Goal: Task Accomplishment & Management: Use online tool/utility

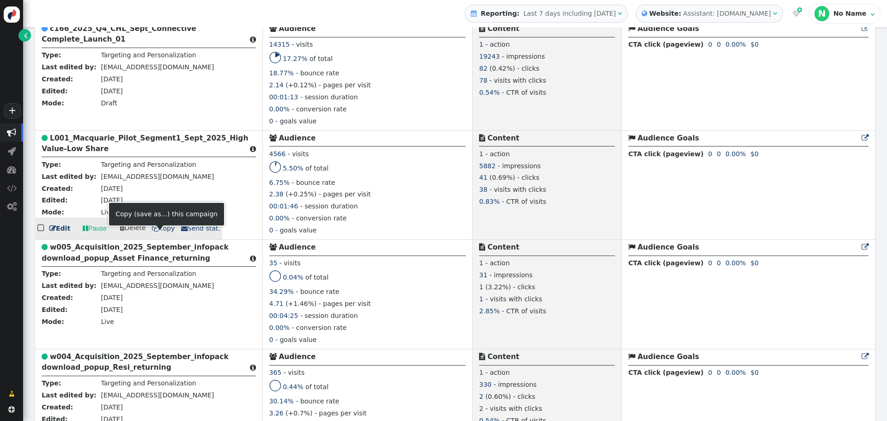
scroll to position [1016, 0]
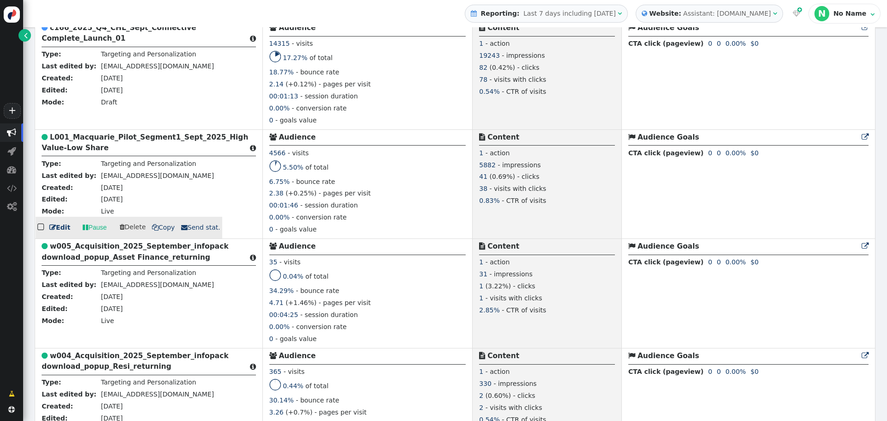
click at [143, 137] on b "L001_Macquarie_Pilot_Segment1_Sept_2025_High Value-Low Share" at bounding box center [145, 142] width 206 height 19
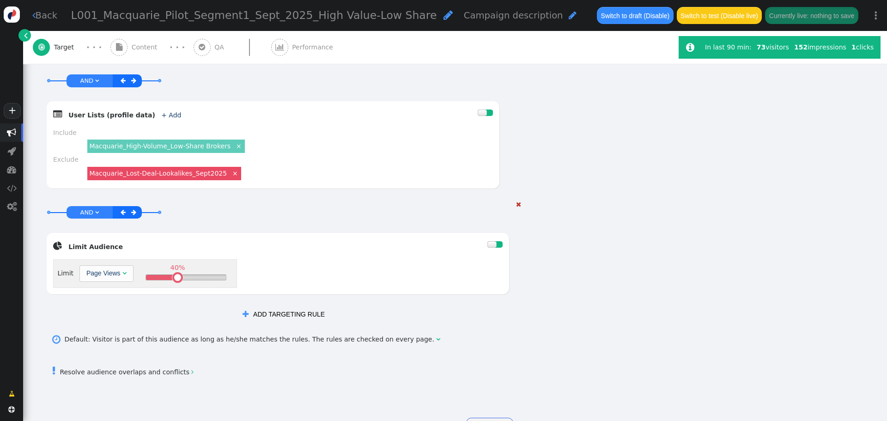
scroll to position [455, 0]
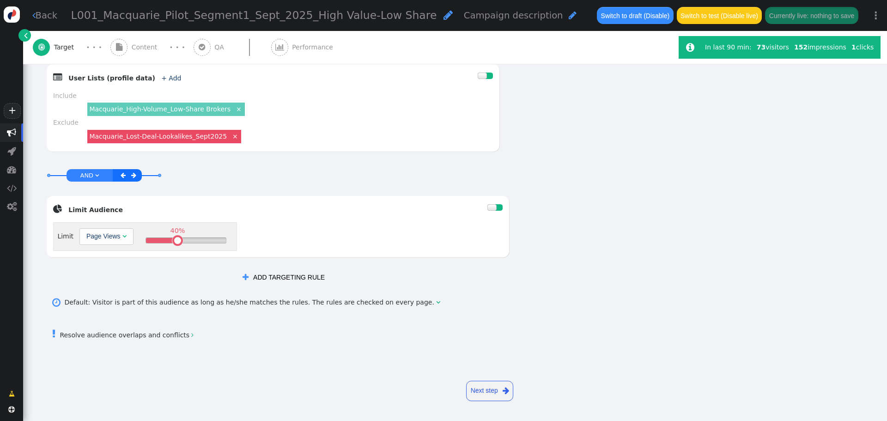
click at [479, 385] on link "Next step " at bounding box center [489, 391] width 47 height 20
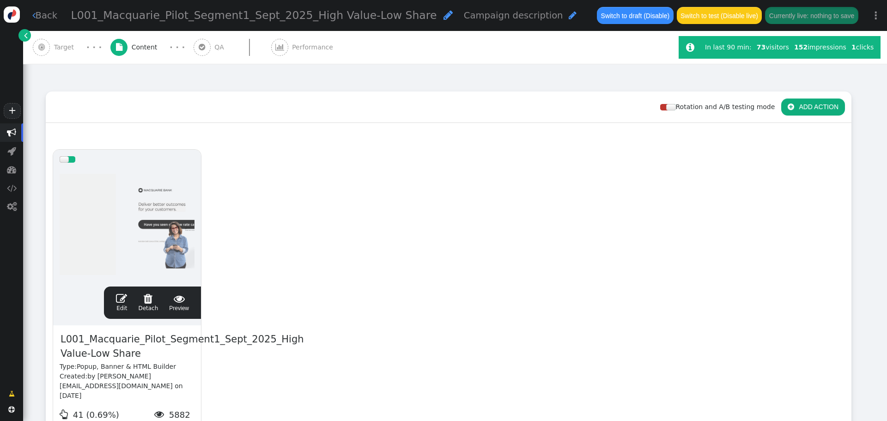
scroll to position [89, 0]
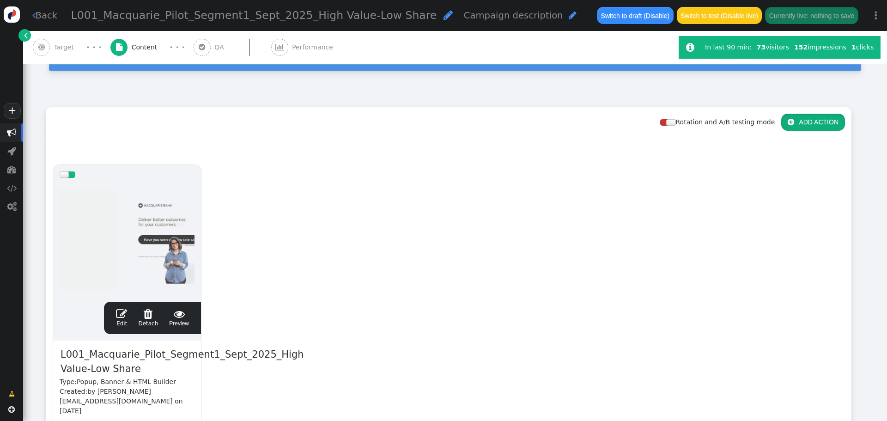
click at [807, 119] on button " ADD ACTION" at bounding box center [813, 122] width 64 height 17
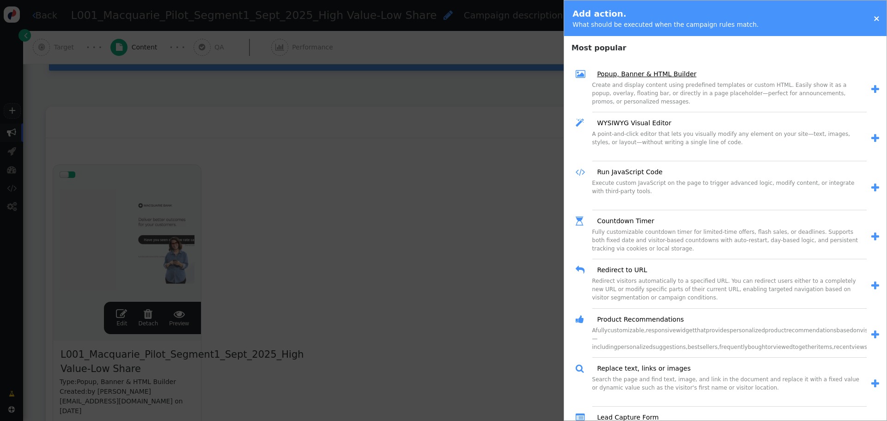
click at [652, 76] on link "Popup, Banner & HTML Builder" at bounding box center [643, 74] width 106 height 10
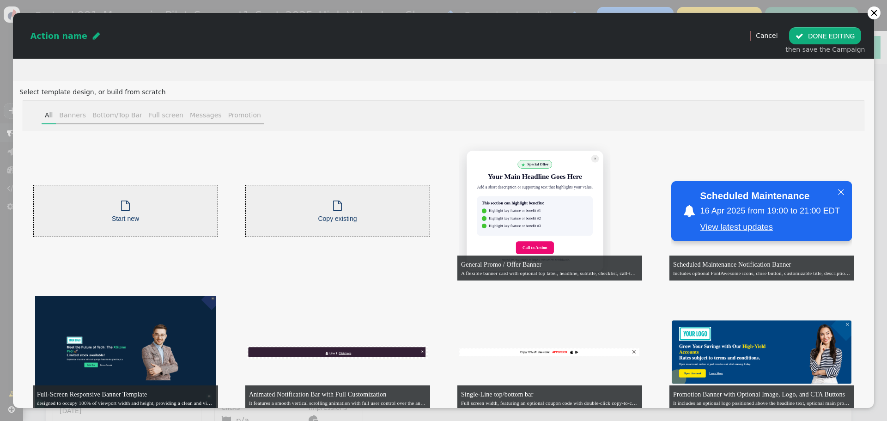
click at [771, 38] on link "Cancel" at bounding box center [767, 35] width 22 height 7
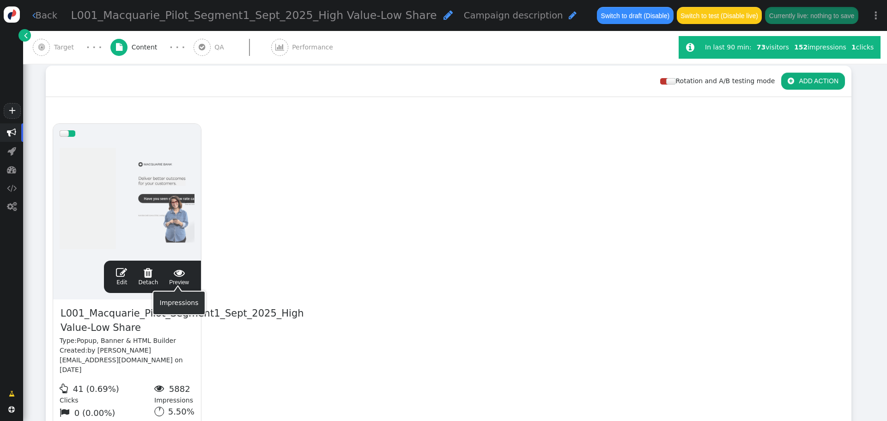
scroll to position [102, 0]
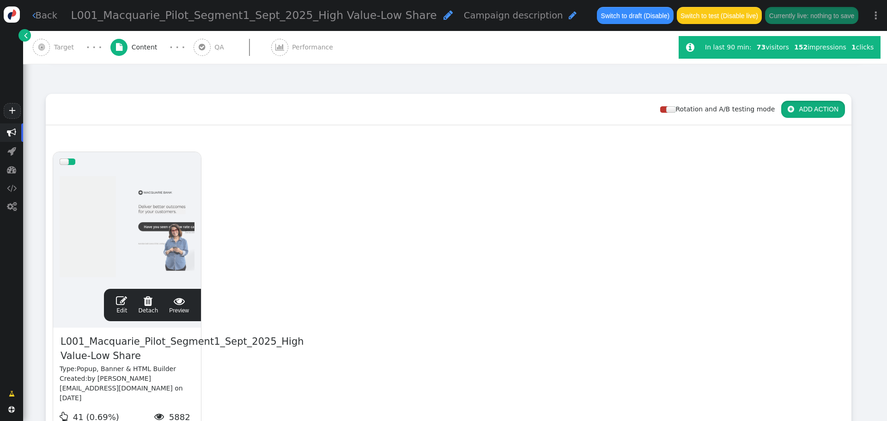
click at [794, 105] on button " ADD ACTION" at bounding box center [813, 109] width 64 height 17
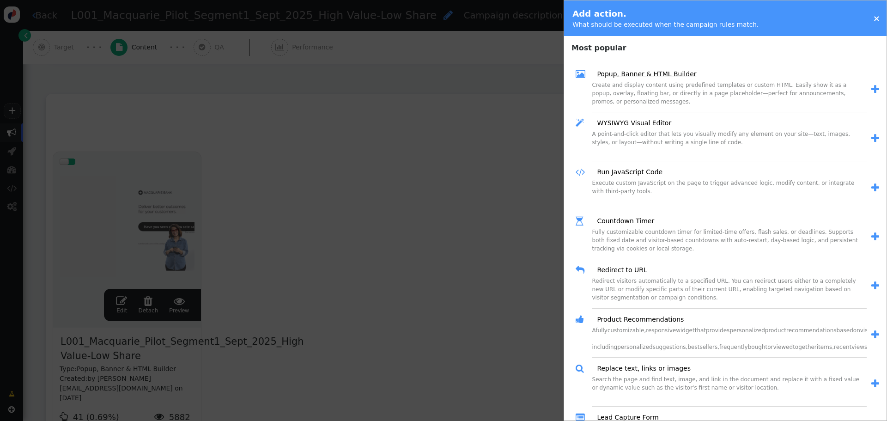
click at [616, 75] on link "Popup, Banner & HTML Builder" at bounding box center [643, 74] width 106 height 10
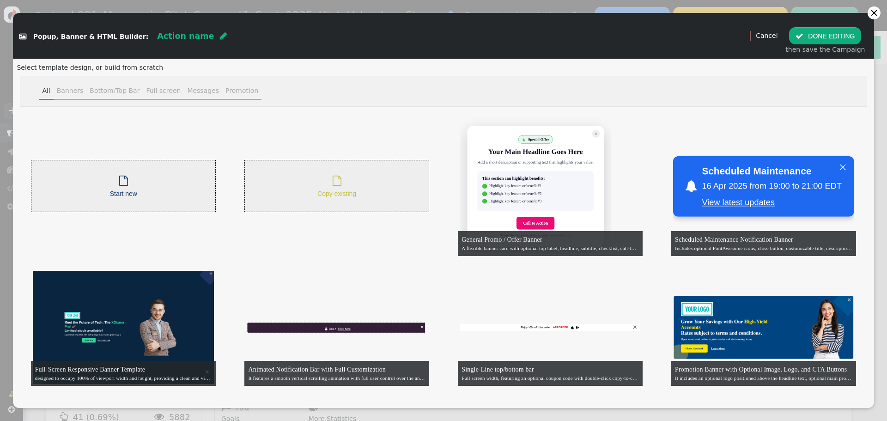
click at [340, 191] on span "Copy existing" at bounding box center [336, 193] width 39 height 7
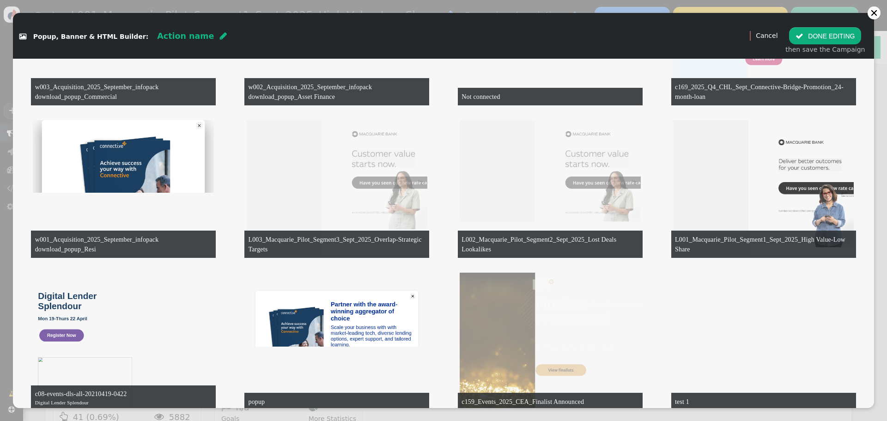
scroll to position [1986, 0]
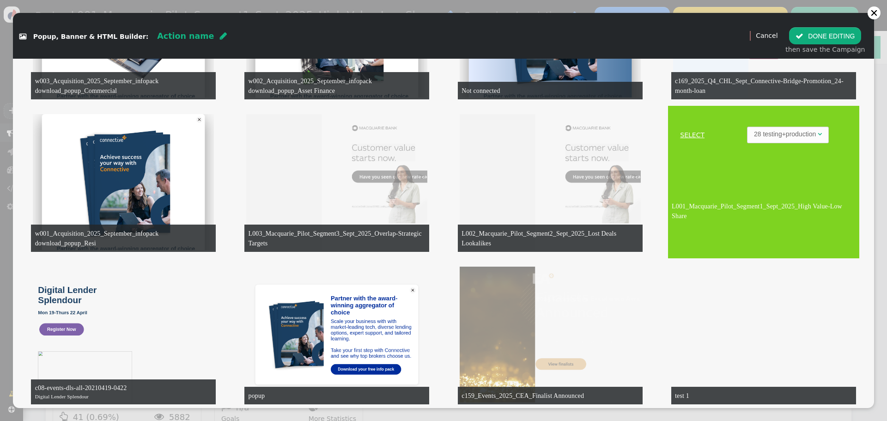
click at [680, 131] on link "SELECT" at bounding box center [692, 135] width 45 height 10
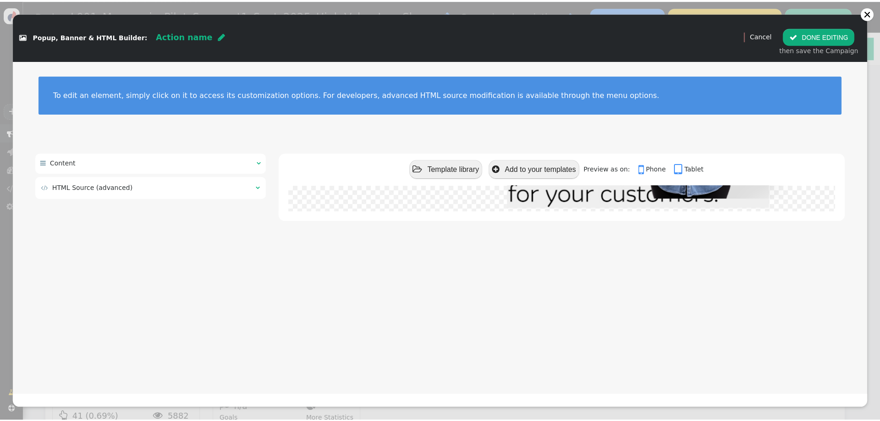
scroll to position [0, 0]
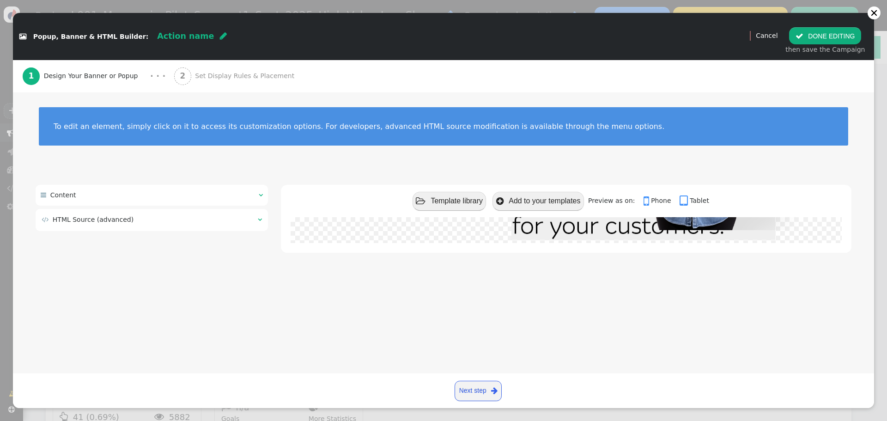
click at [195, 76] on span "Set Display Rules & Placement" at bounding box center [246, 76] width 103 height 10
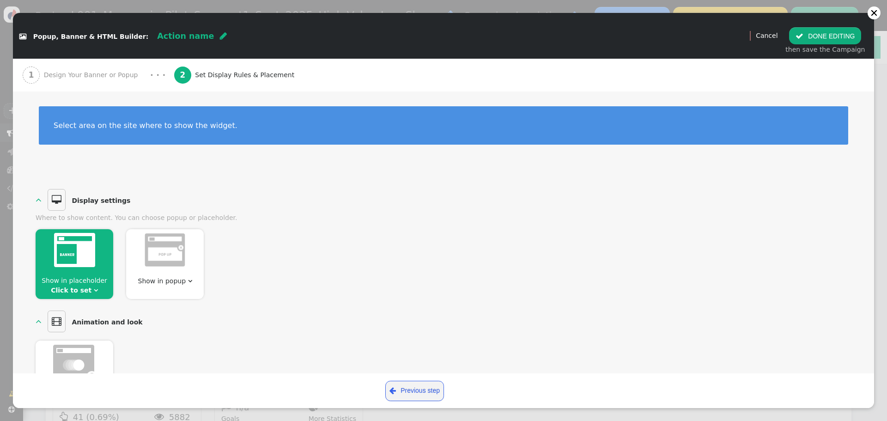
click at [79, 272] on div at bounding box center [75, 251] width 78 height 45
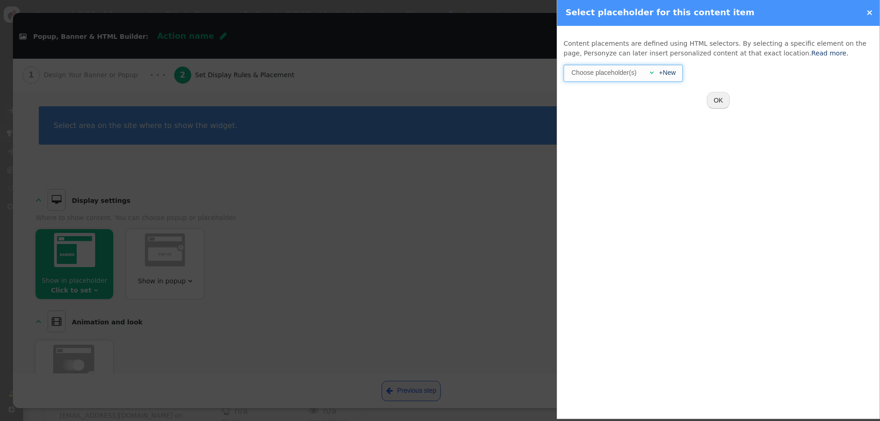
click at [654, 73] on div "+New" at bounding box center [665, 73] width 22 height 10
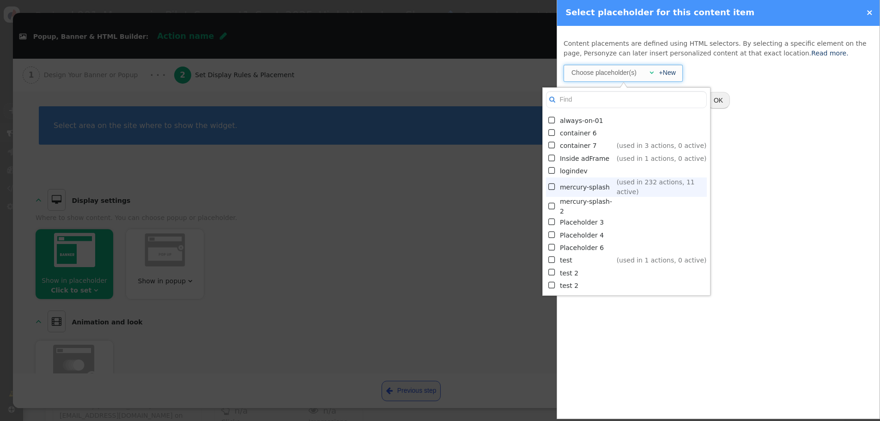
click at [554, 186] on span "" at bounding box center [552, 187] width 8 height 12
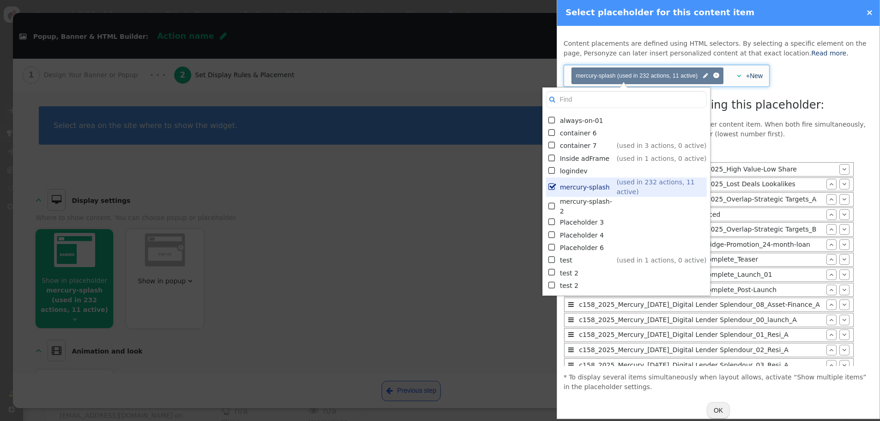
click at [802, 76] on div "Content placements are defined using HTML selectors. By selecting a specific el…" at bounding box center [718, 229] width 322 height 406
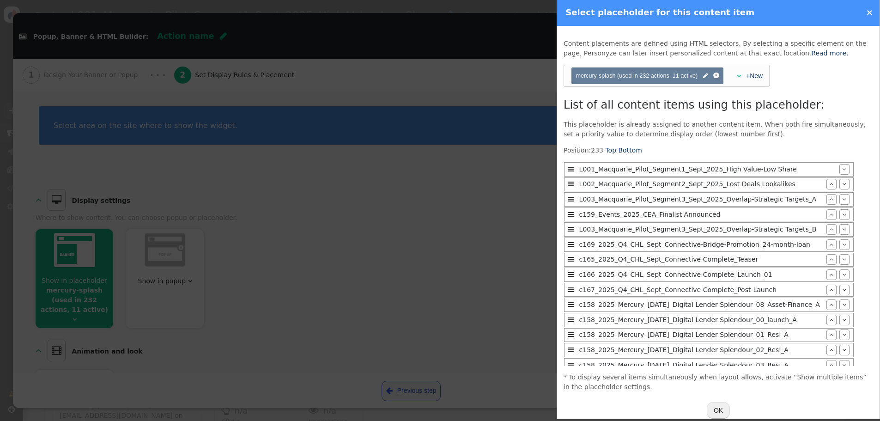
click at [452, 196] on div at bounding box center [440, 210] width 880 height 421
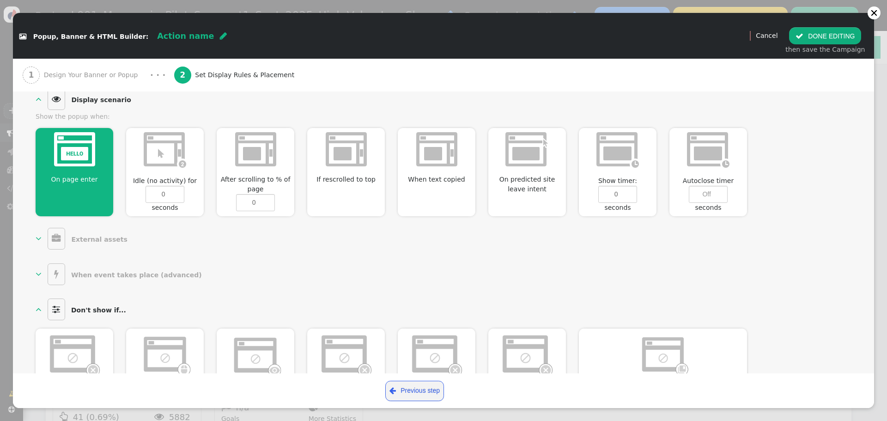
scroll to position [474, 0]
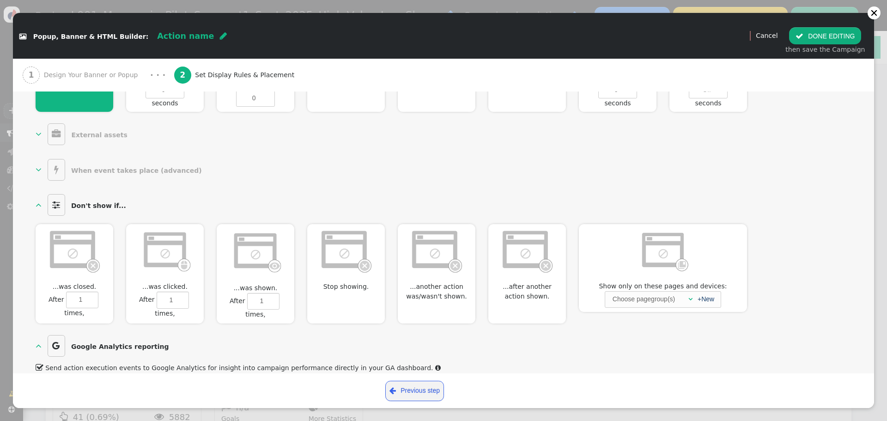
click at [81, 80] on div "1 Design Your Banner or Popup" at bounding box center [82, 75] width 119 height 33
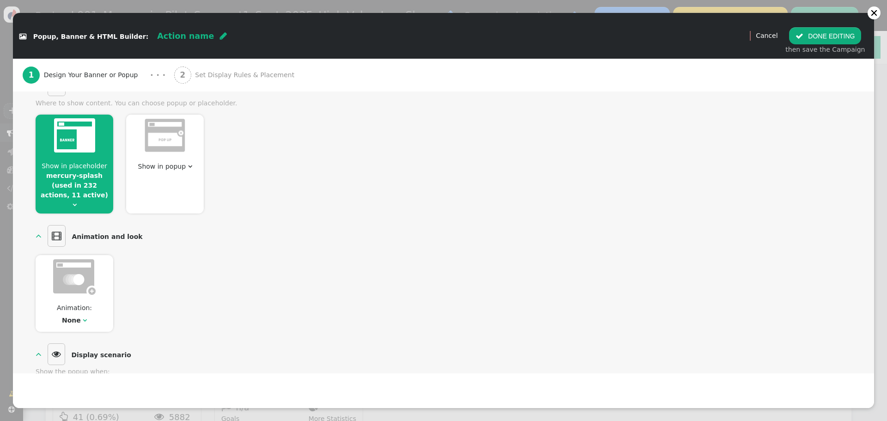
scroll to position [0, 0]
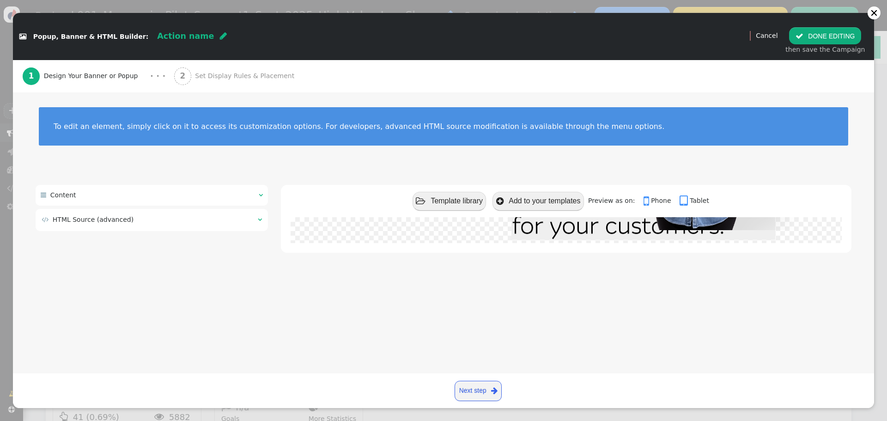
click at [834, 31] on button " DONE EDITING" at bounding box center [825, 35] width 72 height 17
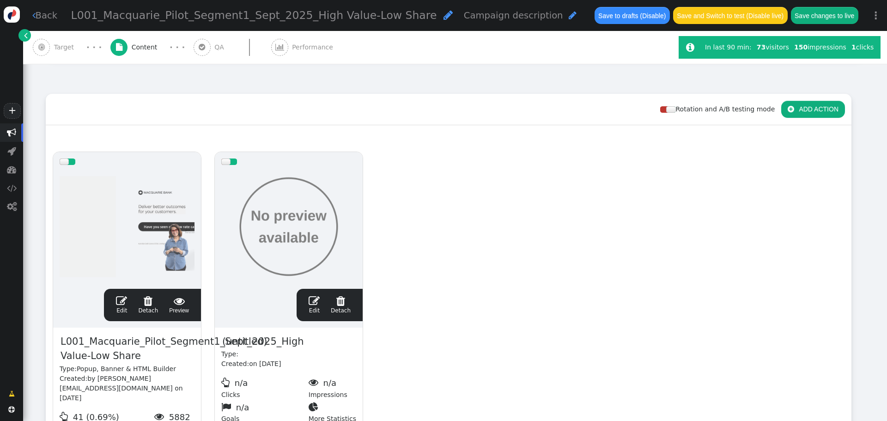
click at [143, 342] on span "L001_Macquarie_Pilot_Segment1_Sept_2025_High Value-Low Share" at bounding box center [182, 349] width 245 height 30
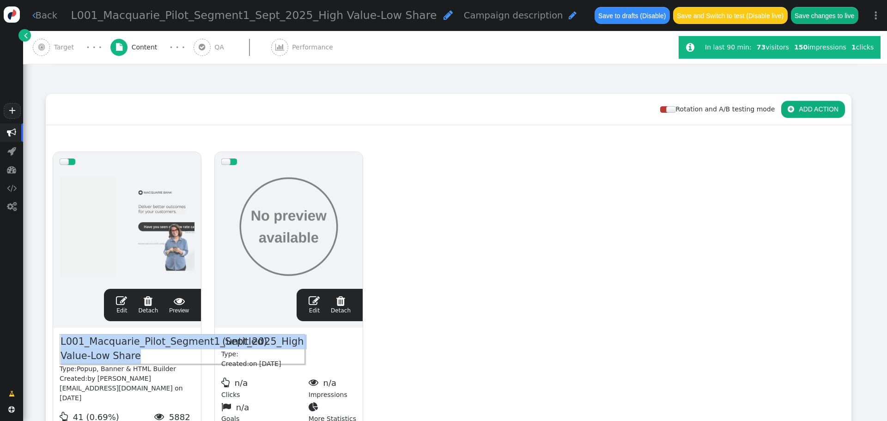
copy span "L001_Macquarie_Pilot_Segment1_Sept_2025_High Value-Low Share"
click at [289, 343] on div "(untitled) Type: Created: on [DATE]  n/a Clicks  n/a Impressions  n/a Goals …" at bounding box center [289, 379] width 148 height 103
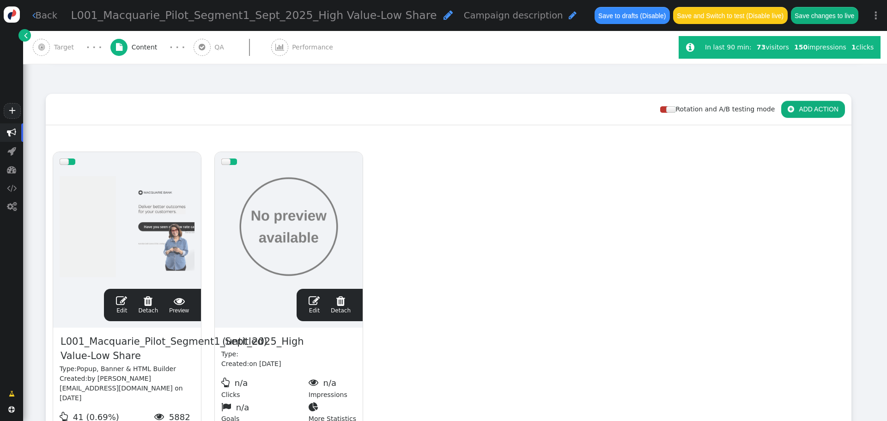
click at [247, 343] on span "(untitled)" at bounding box center [244, 342] width 47 height 16
paste span
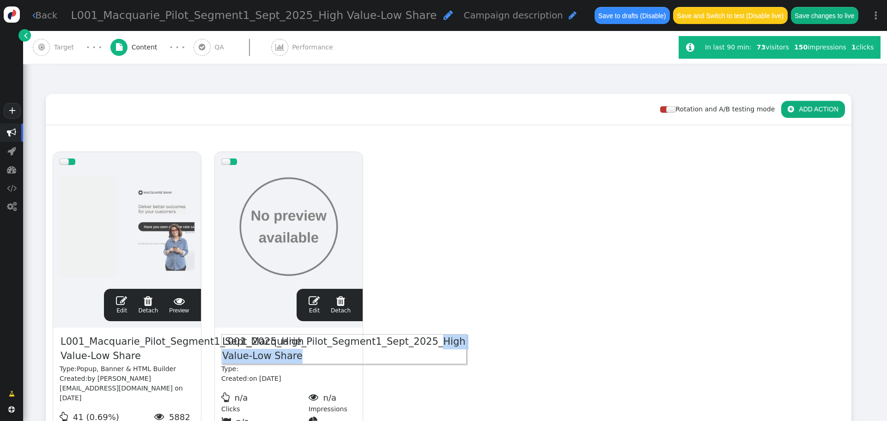
drag, startPoint x: 414, startPoint y: 346, endPoint x: 427, endPoint y: 356, distance: 16.5
click at [427, 356] on span "L001_Macquarie_Pilot_Segment1_Sept_2025_High Value-Low Share" at bounding box center [343, 349] width 245 height 30
click at [229, 160] on div at bounding box center [225, 161] width 9 height 6
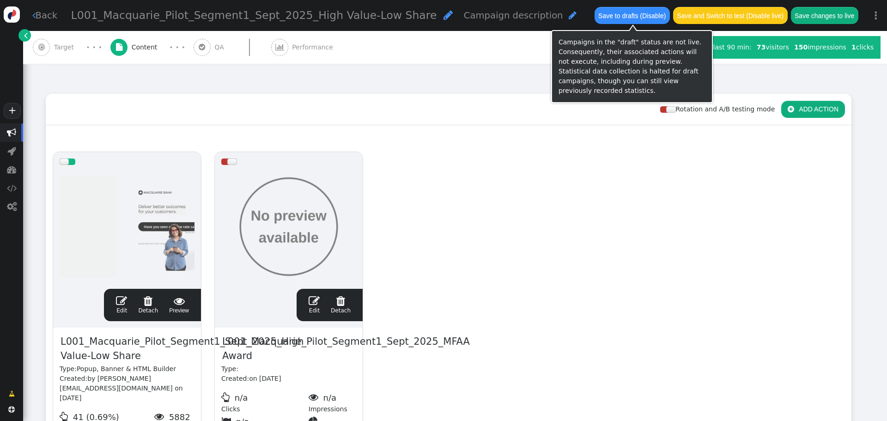
click at [617, 12] on button "Save to drafts (Disable)" at bounding box center [632, 15] width 75 height 17
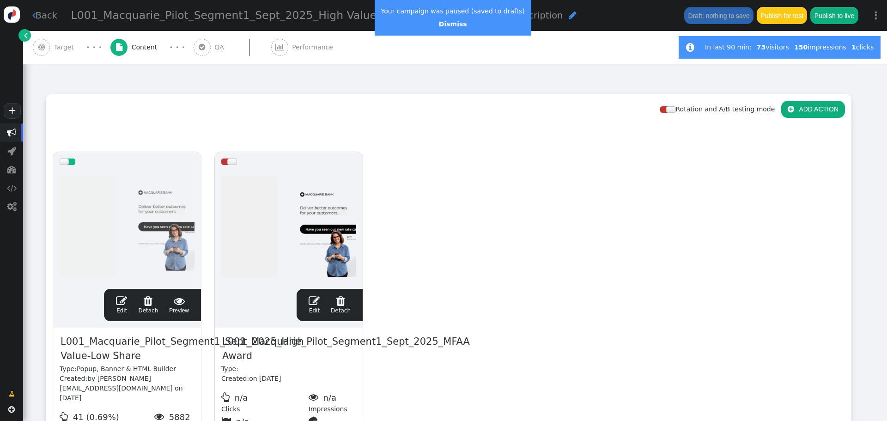
click at [314, 299] on span "" at bounding box center [314, 300] width 11 height 11
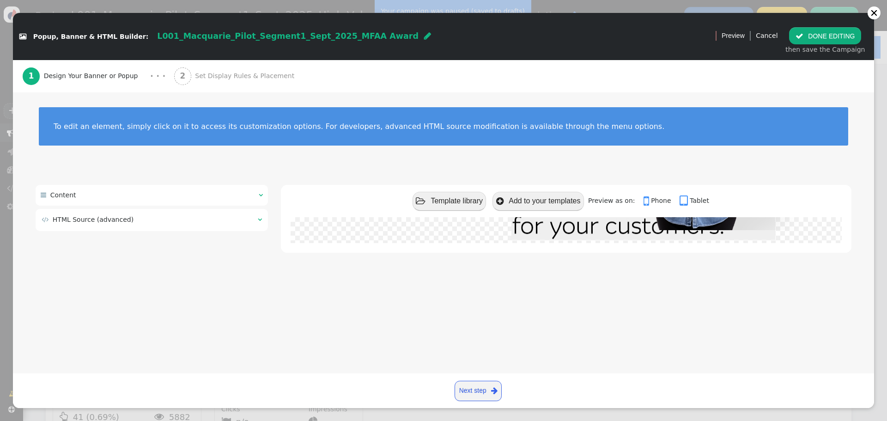
click at [259, 225] on td "" at bounding box center [257, 220] width 10 height 10
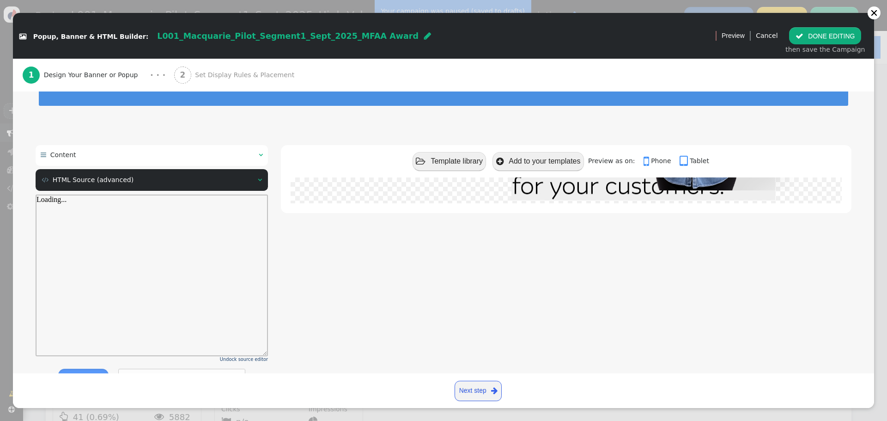
scroll to position [77, 0]
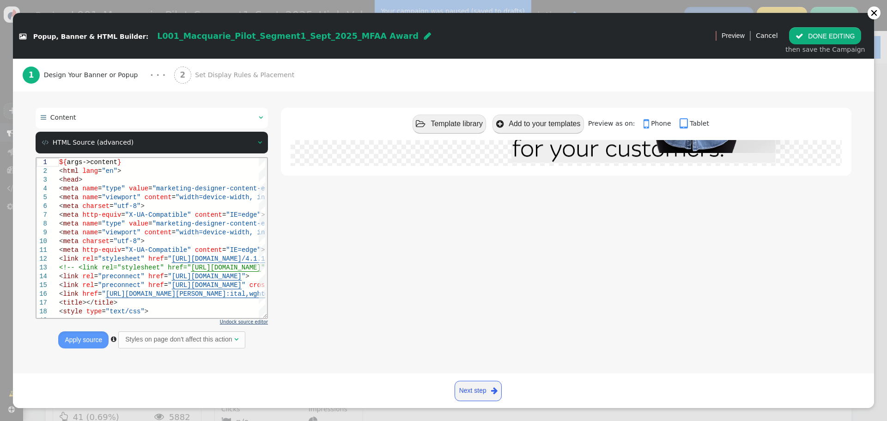
click at [249, 322] on span "Undock source editor" at bounding box center [244, 321] width 48 height 5
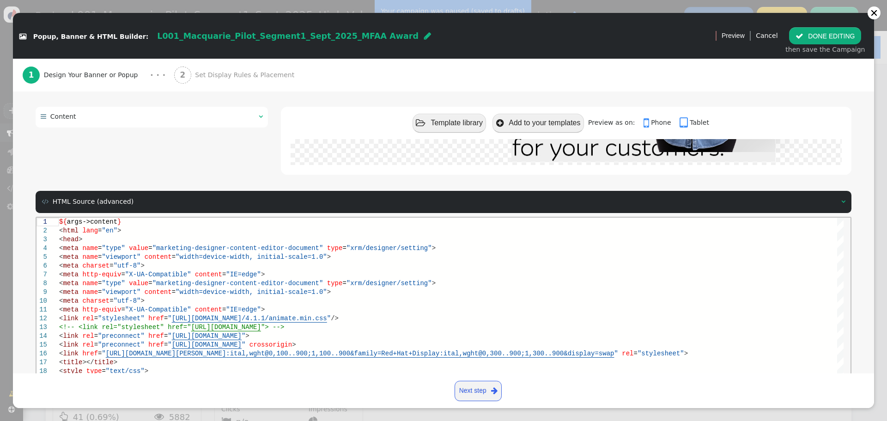
scroll to position [124, 0]
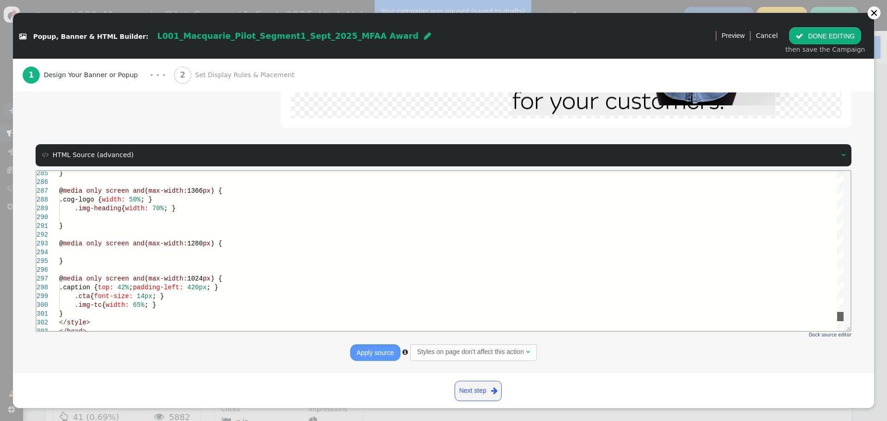
drag, startPoint x: 837, startPoint y: 175, endPoint x: 858, endPoint y: 327, distance: 153.0
click at [850, 170] on html "285 286 287 288 289 290 291 292 293 294 295 296 297 298 299 300 301 302 303 } @…" at bounding box center [443, 170] width 814 height 0
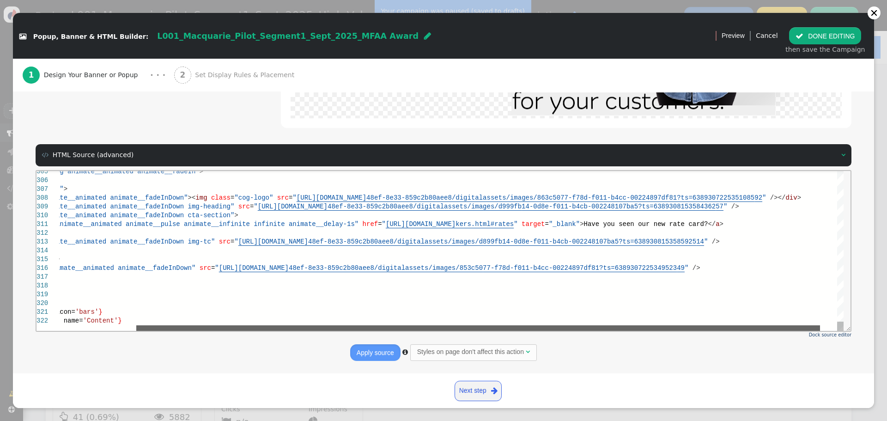
drag, startPoint x: 680, startPoint y: 327, endPoint x: 793, endPoint y: 503, distance: 209.6
click at [757, 170] on html "305 306 307 308 309 310 311 312 313 314 315 316 317 318 319 320 321 322 < div c…" at bounding box center [443, 170] width 814 height 0
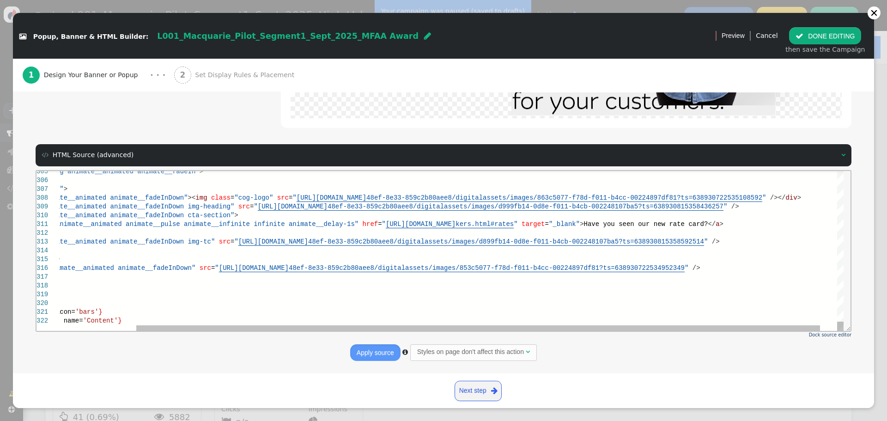
scroll to position [0, 0]
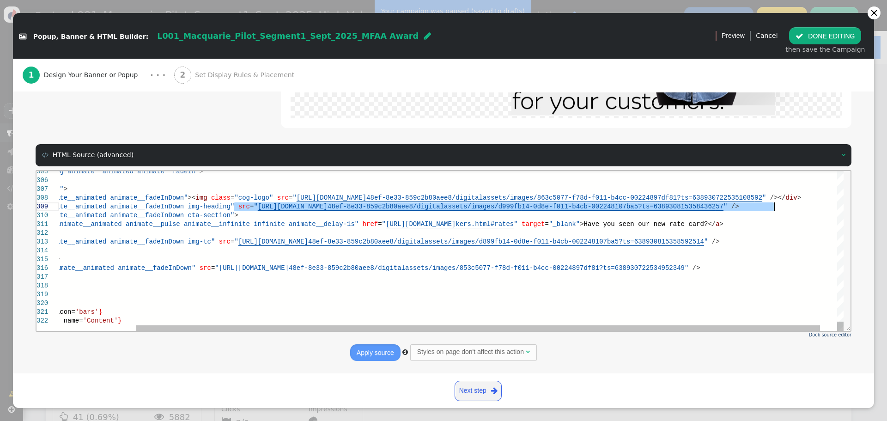
drag, startPoint x: 233, startPoint y: 206, endPoint x: 774, endPoint y: 206, distance: 541.0
click at [514, 222] on span "kers.html#rates" at bounding box center [484, 223] width 58 height 7
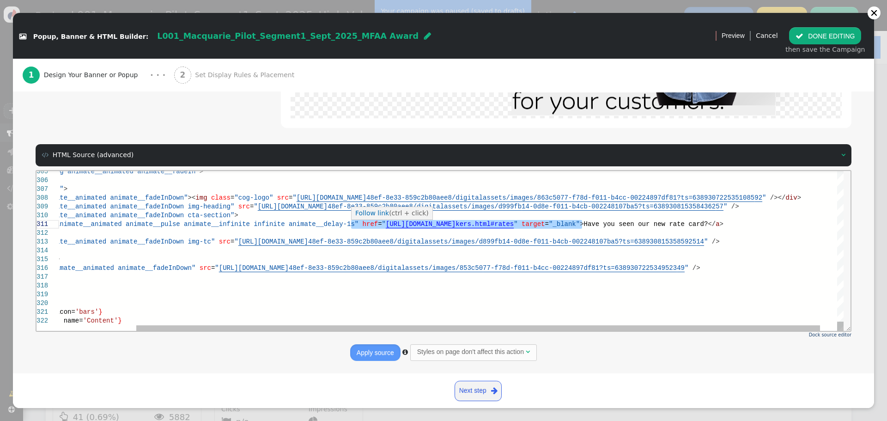
paste textarea "Editor content;Press Alt+F1 for Accessibility Options."
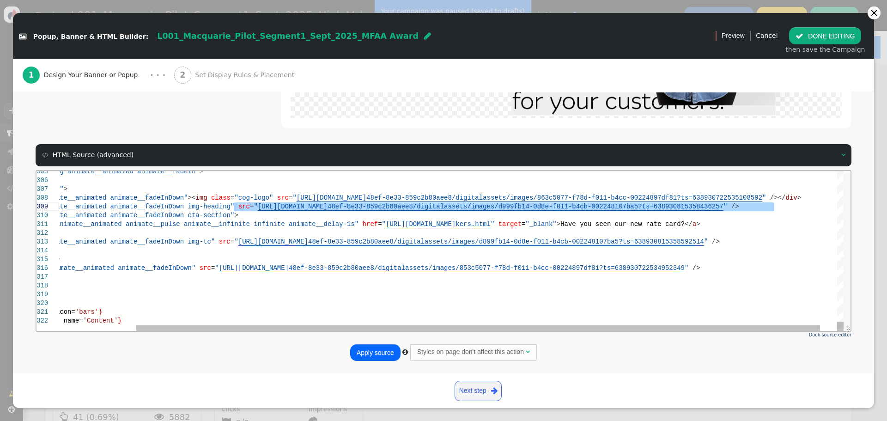
paste textarea "<div class="caption"> <div class="animate__animated animate__fadeInDown"><img c…"
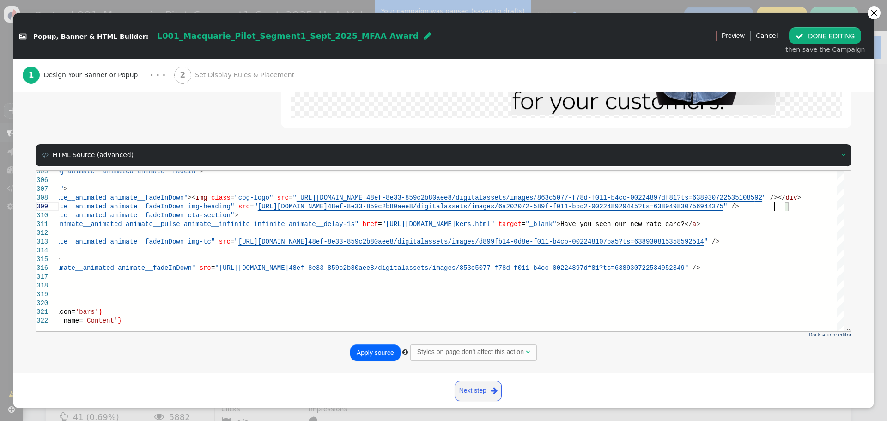
click at [372, 348] on button "Apply source" at bounding box center [375, 352] width 50 height 17
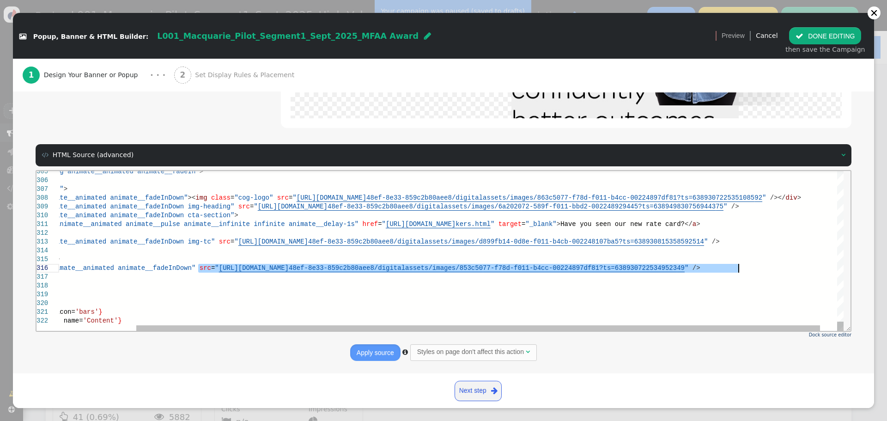
paste textarea "te card?</a> </div> <img class="animate__animated animate__fadeInDown img-tc" s…"
type textarea "te card?</a> </div> <img class="animate__animated animate__fadeInDown img-tc" s…"
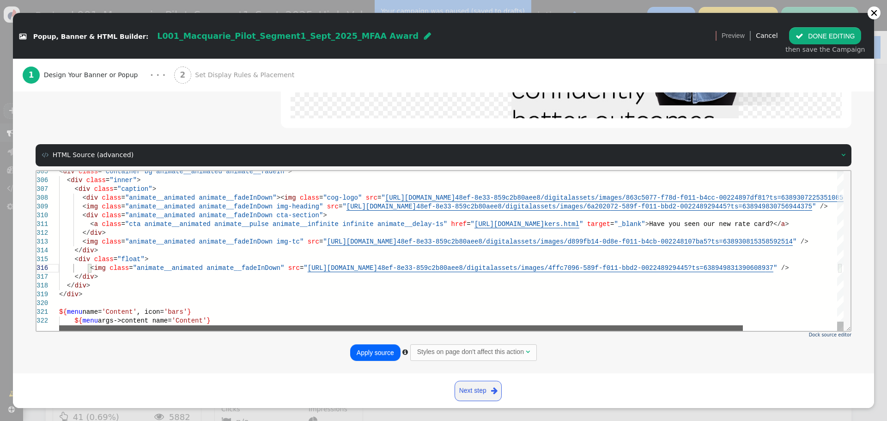
drag, startPoint x: 306, startPoint y: 329, endPoint x: 279, endPoint y: 513, distance: 185.4
click at [174, 328] on div at bounding box center [401, 328] width 684 height 6
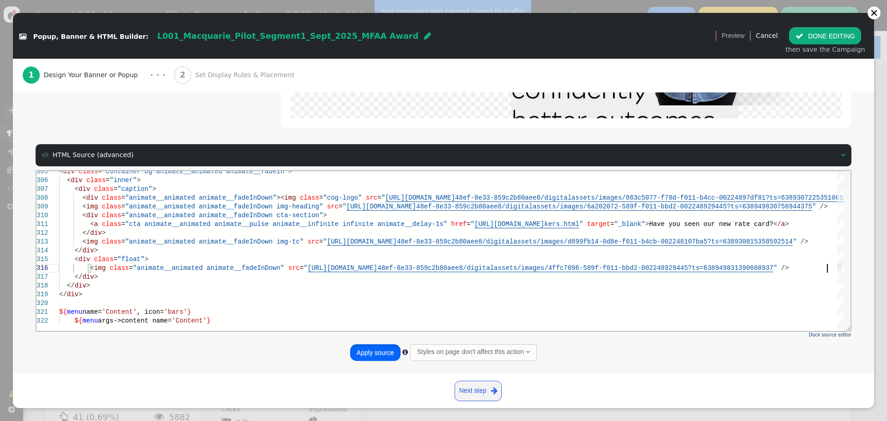
click at [373, 354] on button "Apply source" at bounding box center [375, 352] width 50 height 17
click at [828, 30] on button " DONE EDITING" at bounding box center [825, 35] width 72 height 17
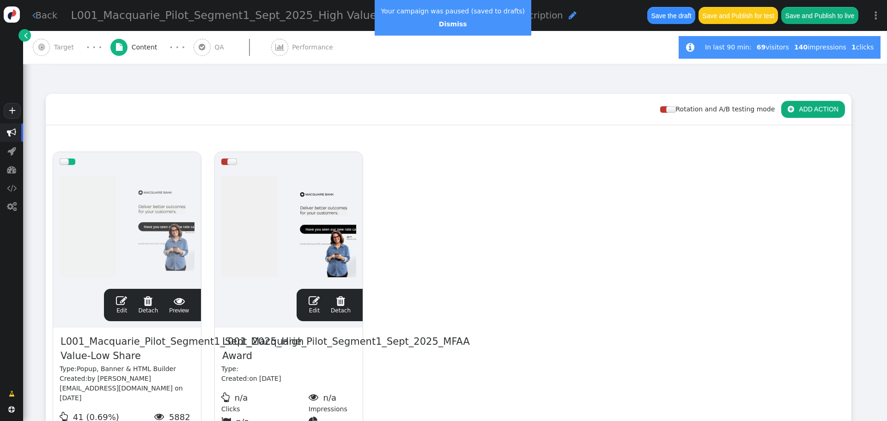
scroll to position [0, 0]
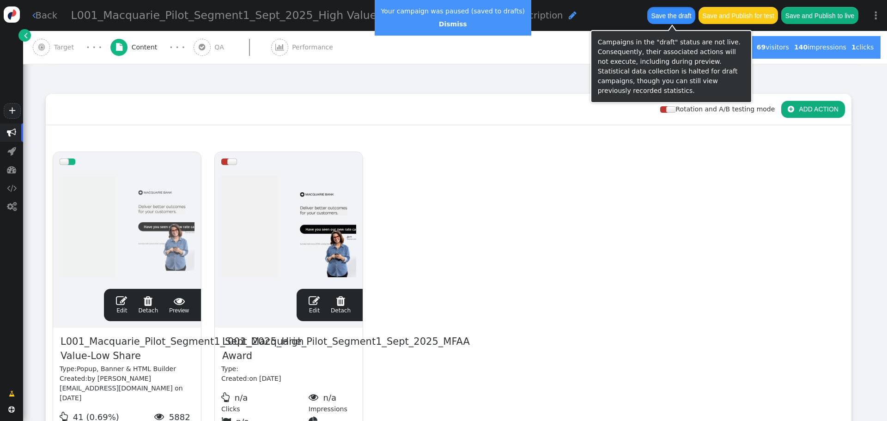
click at [672, 18] on button "Save the draft" at bounding box center [671, 15] width 48 height 17
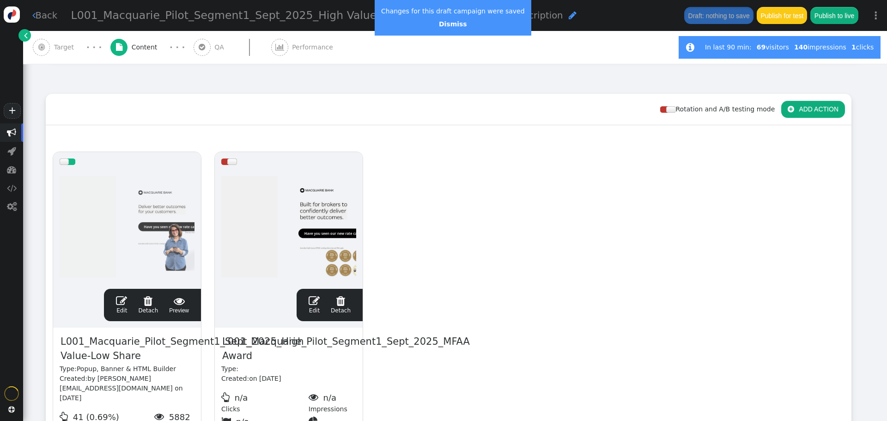
click at [231, 160] on div at bounding box center [231, 161] width 9 height 6
click at [668, 12] on button "Save the draft" at bounding box center [671, 15] width 48 height 17
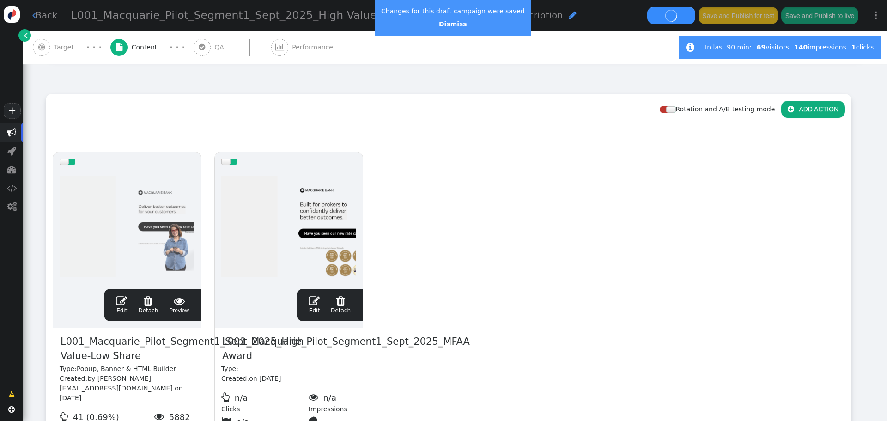
click at [637, 8] on div "L001_Macquarie_Pilot_Segment1_Sept_2025_High Value-Low Share  Campaign descrip…" at bounding box center [354, 16] width 574 height 26
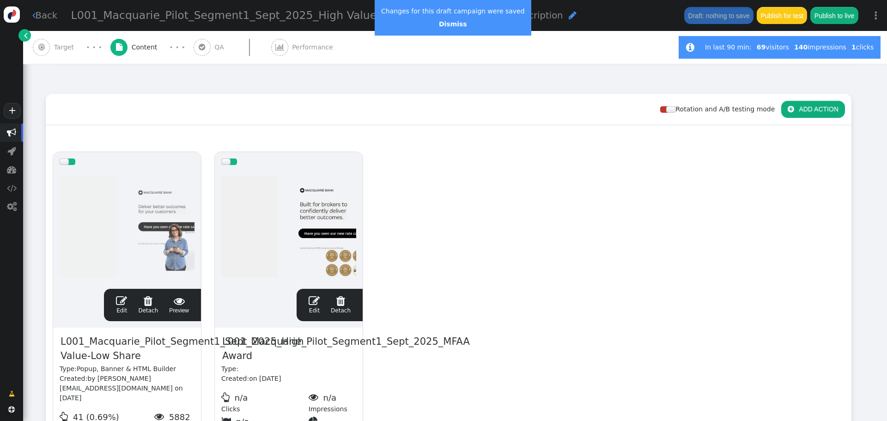
click at [52, 20] on link " Back" at bounding box center [44, 15] width 25 height 13
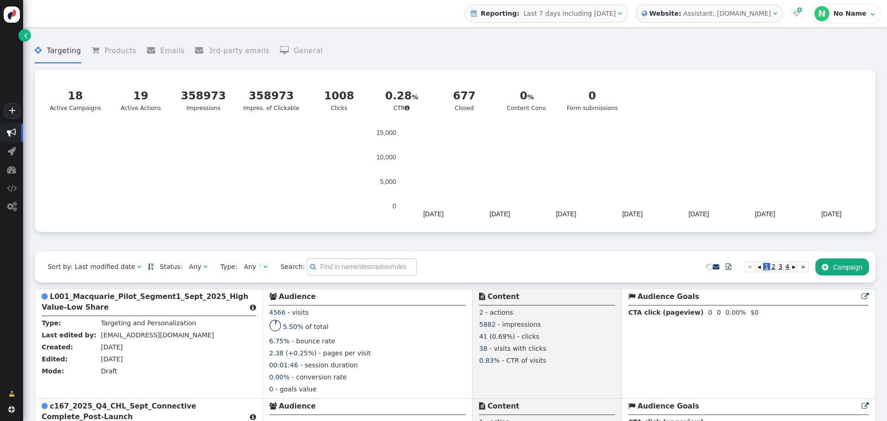
scroll to position [139, 0]
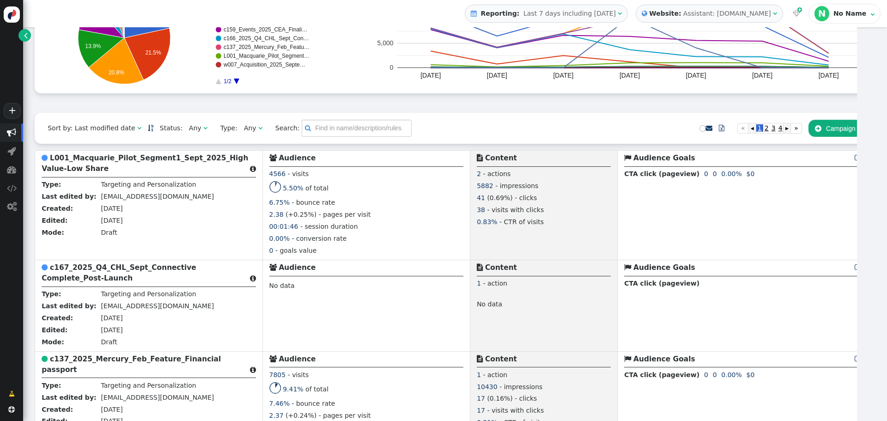
click at [118, 160] on div "Default: Visitor is part of this audience as long as he/she matches the rules. …" at bounding box center [250, 164] width 372 height 10
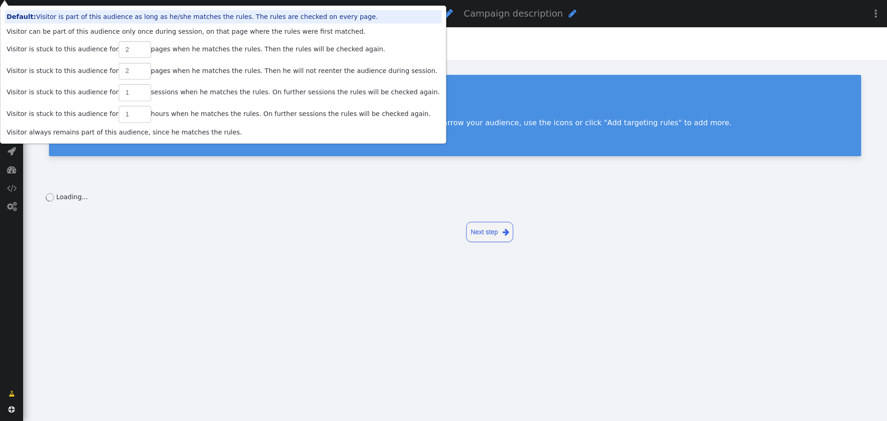
click at [474, 36] on div " Target · · ·  Content · · ·  QA  Performance" at bounding box center [455, 43] width 844 height 33
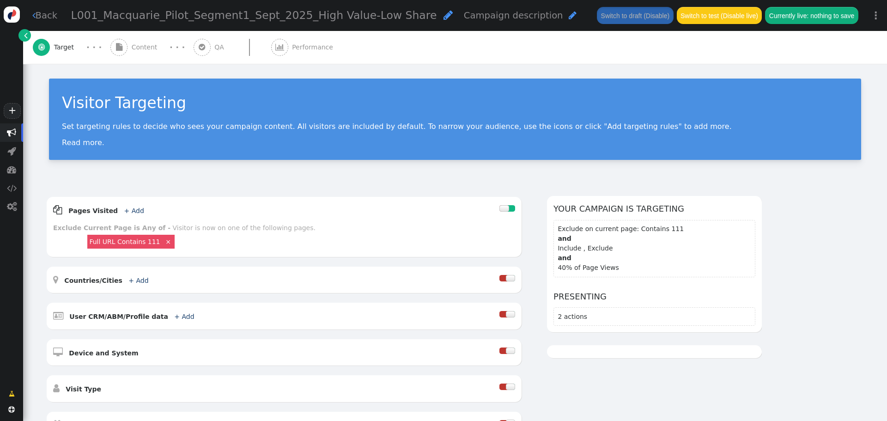
click at [144, 50] on span "Content" at bounding box center [147, 48] width 30 height 10
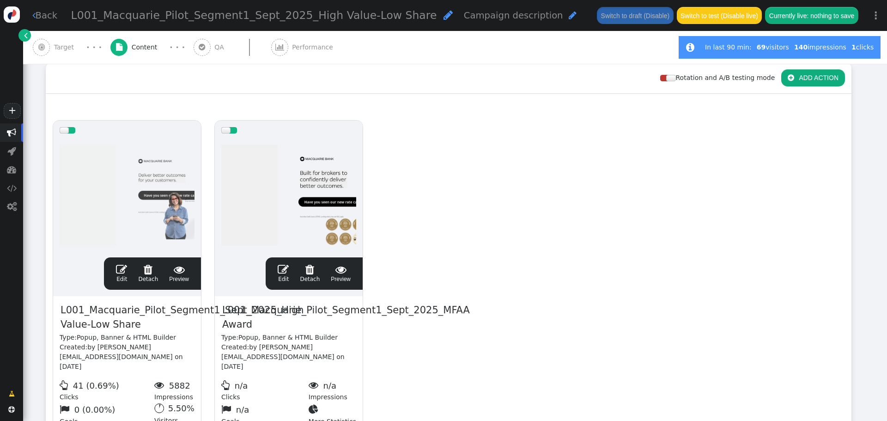
scroll to position [139, 0]
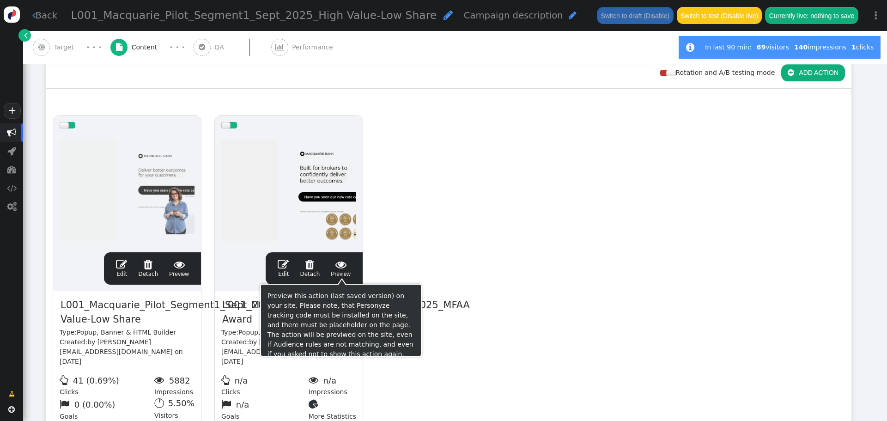
click at [341, 270] on span " Preview" at bounding box center [341, 268] width 20 height 19
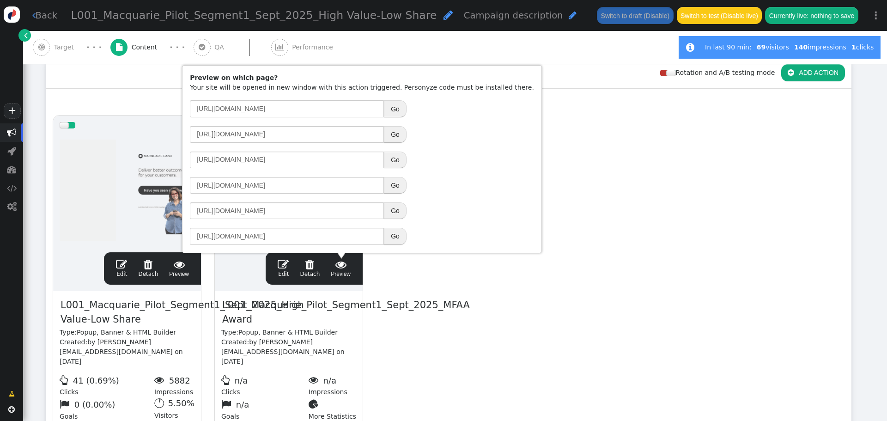
click at [395, 182] on button "Go" at bounding box center [395, 185] width 23 height 17
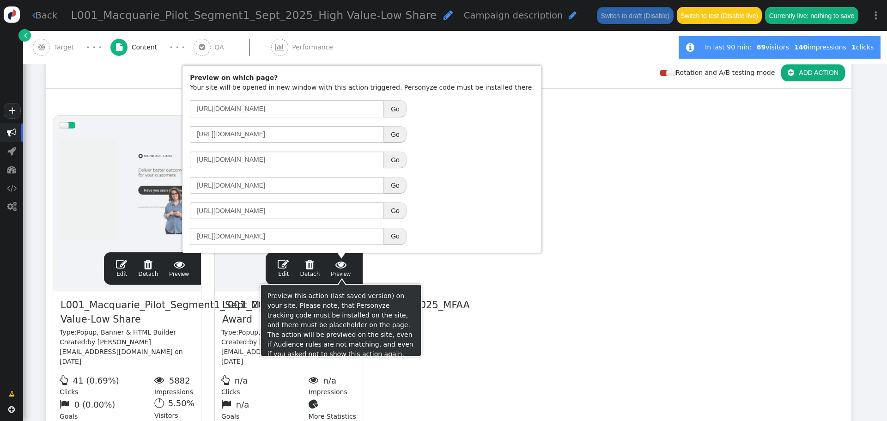
click at [508, 278] on div "drag this  Edit  Detach  Preview L001_Macquarie_Pilot_Segment1_Sept_2025_Hig…" at bounding box center [448, 284] width 805 height 351
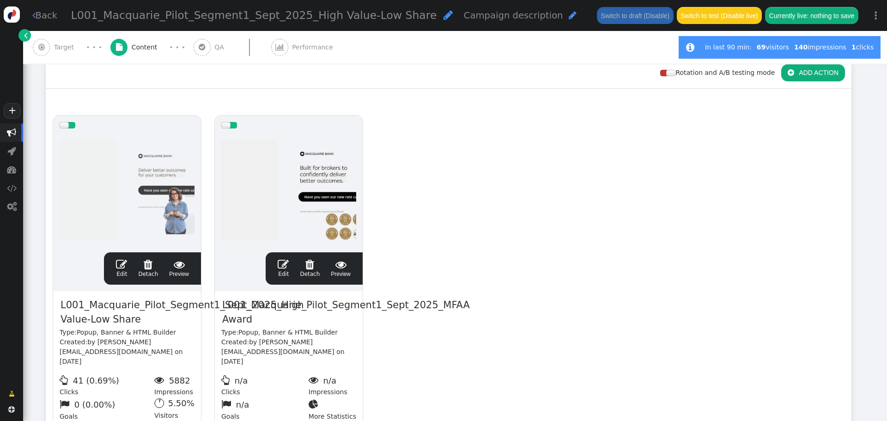
click at [286, 261] on span "" at bounding box center [283, 264] width 11 height 11
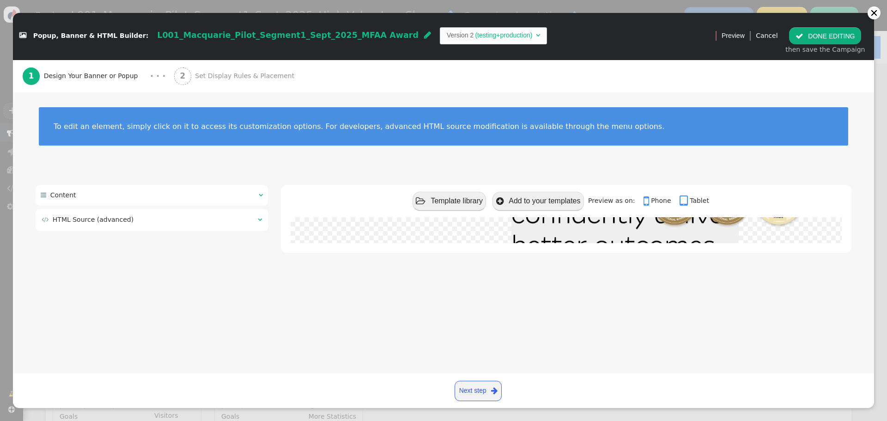
click at [259, 219] on span "" at bounding box center [260, 219] width 4 height 6
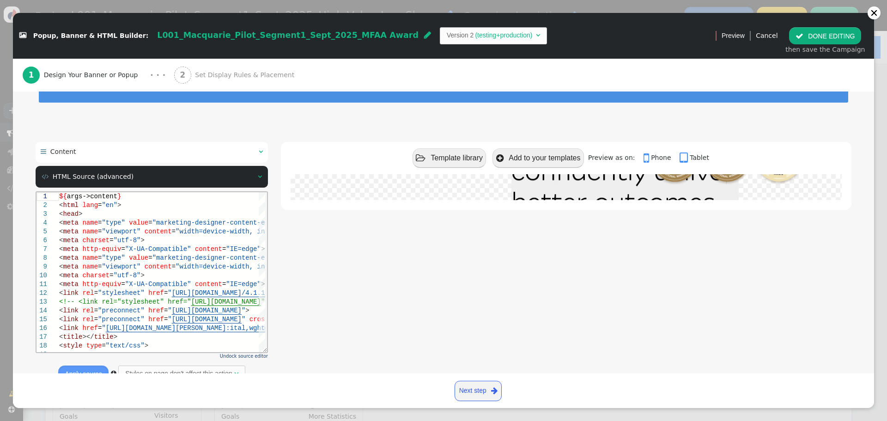
scroll to position [77, 0]
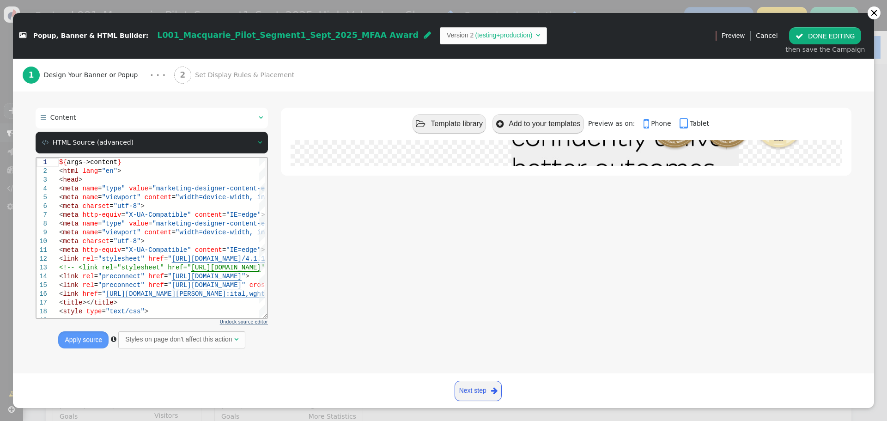
click at [246, 323] on span "Undock source editor" at bounding box center [244, 321] width 48 height 5
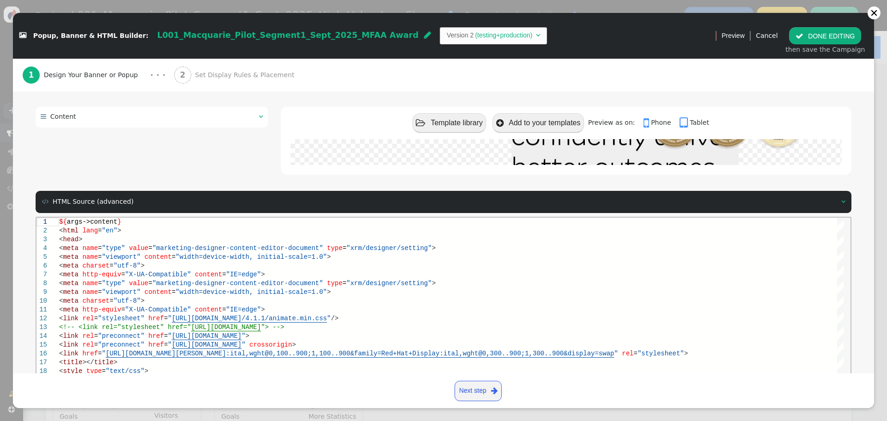
scroll to position [124, 0]
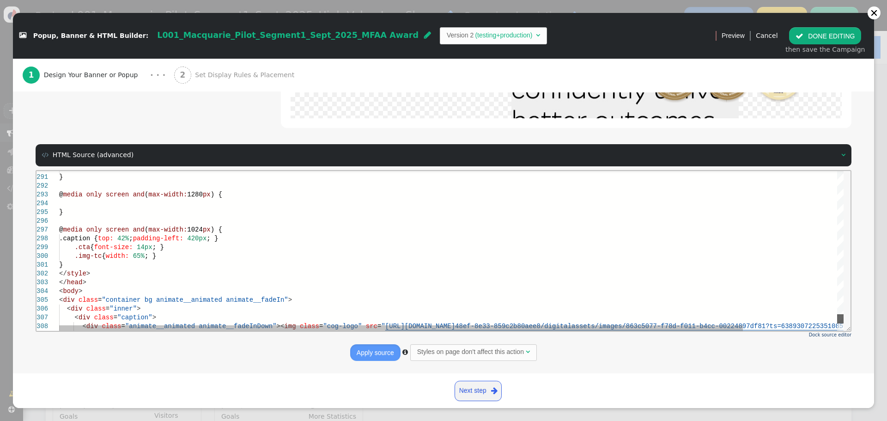
drag, startPoint x: 842, startPoint y: 174, endPoint x: 839, endPoint y: 339, distance: 164.9
click at [839, 170] on html "290 291 292 293 294 295 296 297 298 299 300 301 302 303 304 305 306 307 308 } @…" at bounding box center [443, 170] width 814 height 0
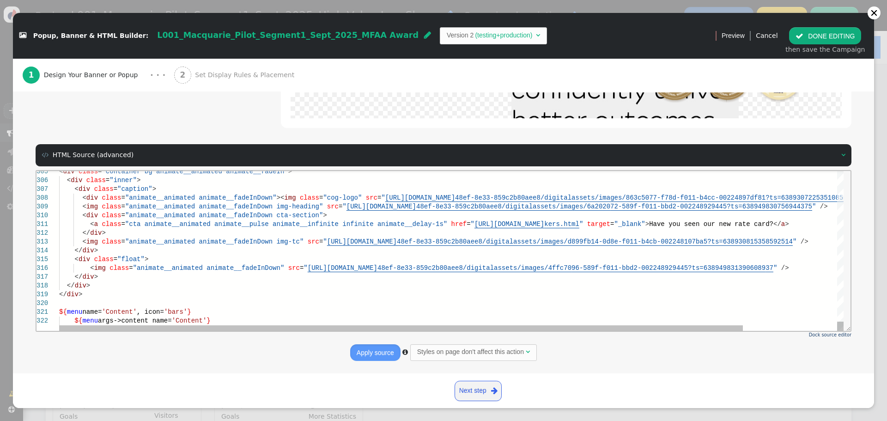
click at [715, 224] on span "Have you seen our new rate card?" at bounding box center [711, 223] width 124 height 7
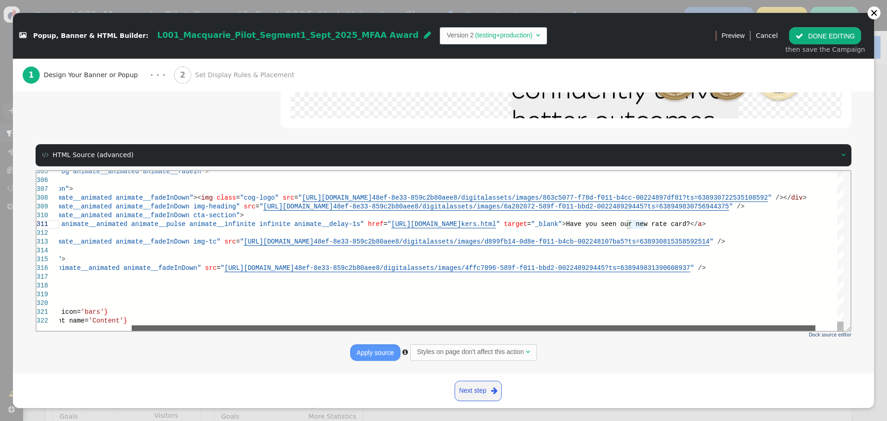
drag, startPoint x: 770, startPoint y: 328, endPoint x: 747, endPoint y: 256, distance: 74.7
click at [789, 325] on div at bounding box center [474, 328] width 684 height 6
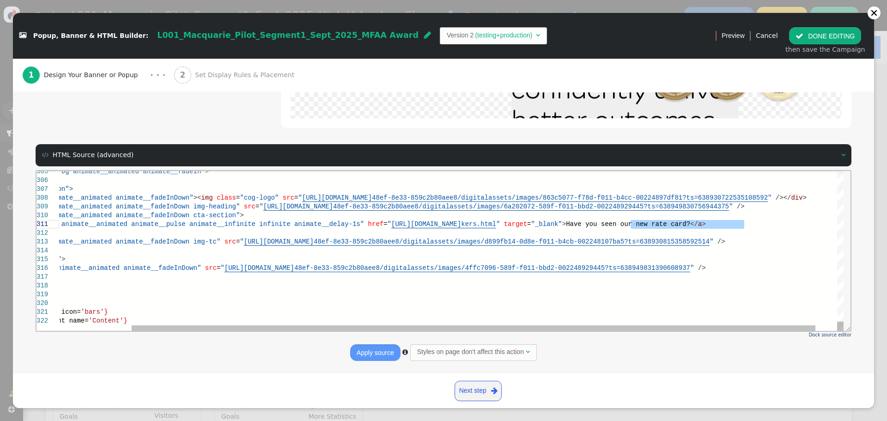
paste textarea "Find out why brokers love us"
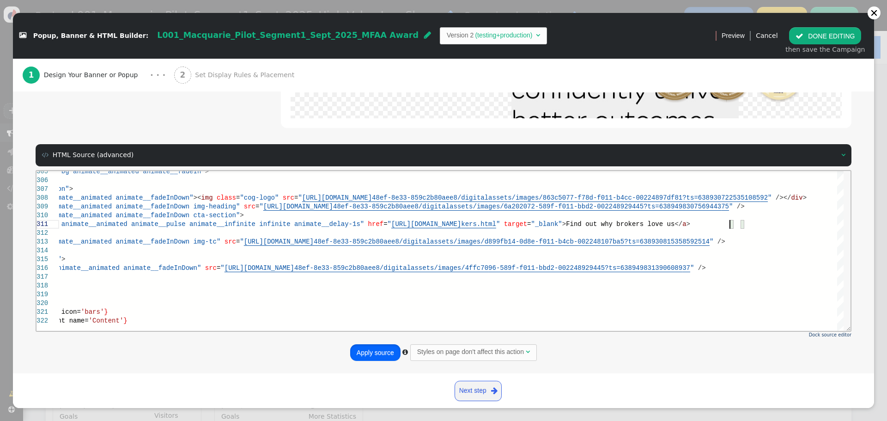
click at [363, 357] on button "Apply source" at bounding box center [375, 352] width 50 height 17
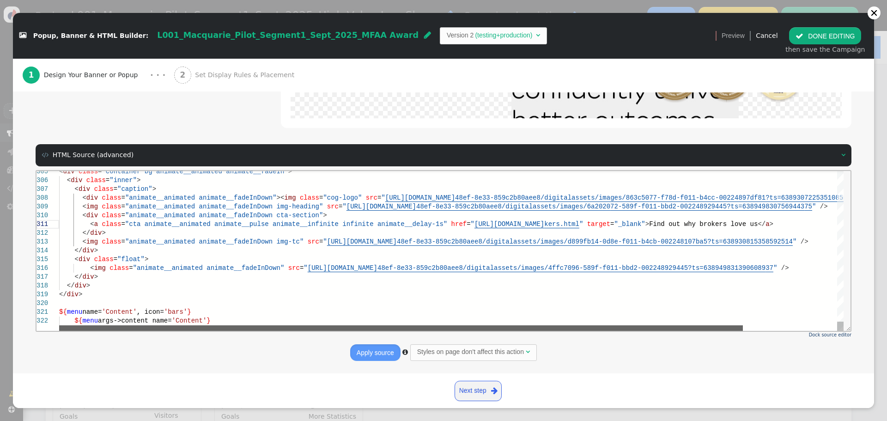
drag, startPoint x: 461, startPoint y: 329, endPoint x: 339, endPoint y: 269, distance: 135.5
click at [285, 321] on div "< div class = "container bg animate__animated animate__fadeIn" > < div class = …" at bounding box center [451, 250] width 784 height 160
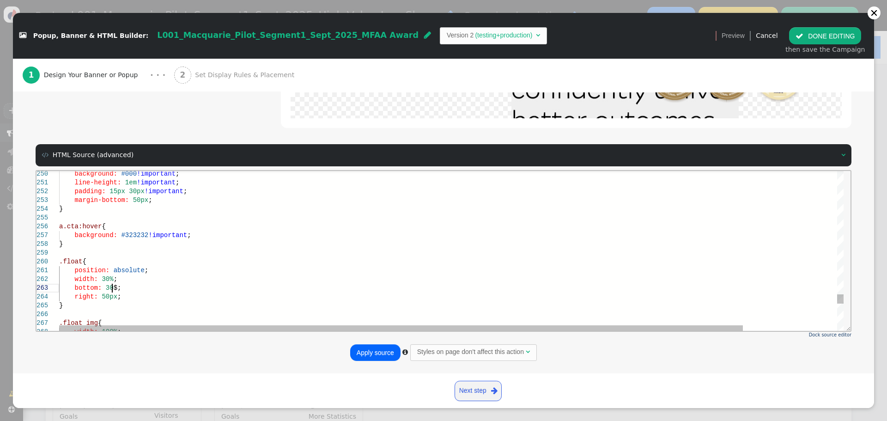
scroll to position [18, 53]
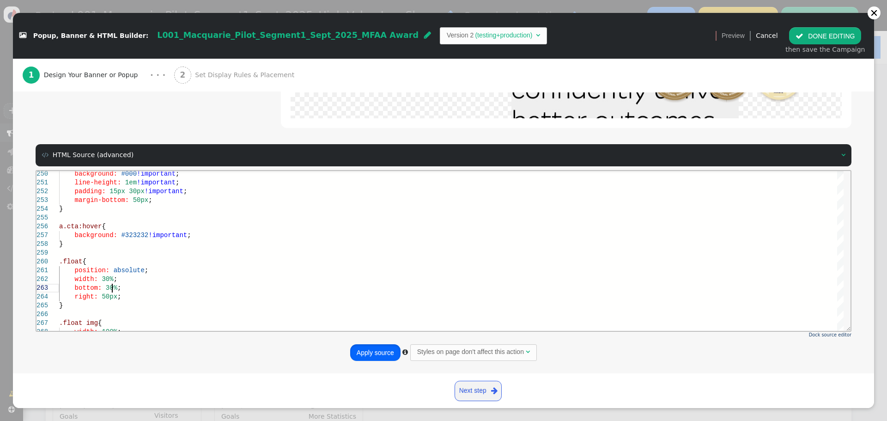
click at [362, 352] on button "Apply source" at bounding box center [375, 352] width 50 height 17
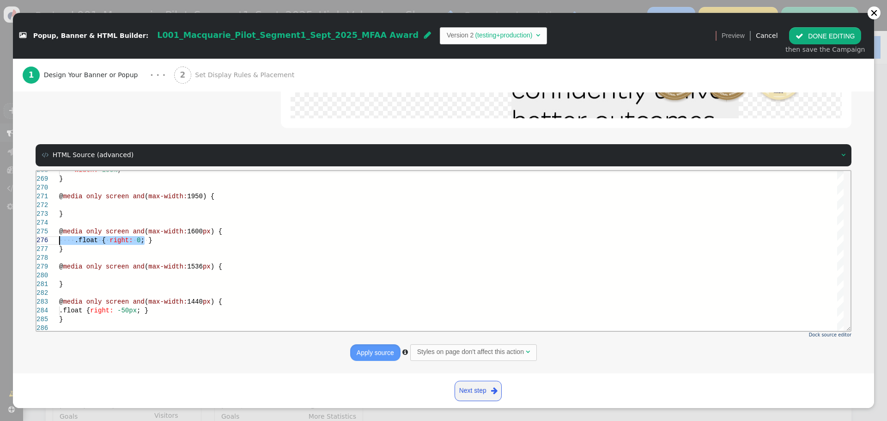
drag, startPoint x: 148, startPoint y: 239, endPoint x: 70, endPoint y: 410, distance: 187.9
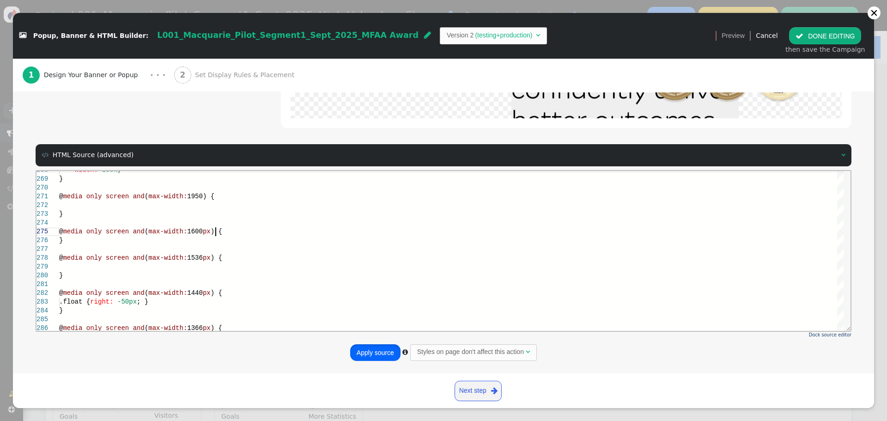
click at [369, 353] on button "Apply source" at bounding box center [375, 352] width 50 height 17
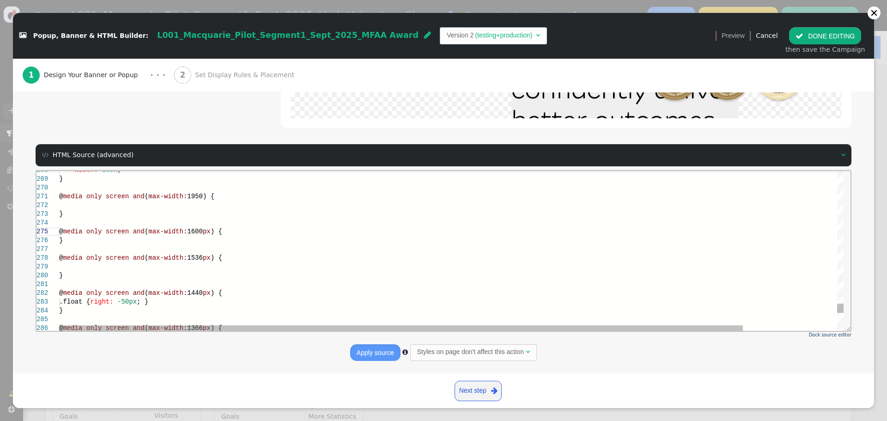
scroll to position [18, 156]
drag, startPoint x: 164, startPoint y: 303, endPoint x: 41, endPoint y: 304, distance: 122.4
drag, startPoint x: 147, startPoint y: 307, endPoint x: 132, endPoint y: 302, distance: 16.5
click at [144, 307] on div "}" at bounding box center [505, 310] width 893 height 9
drag, startPoint x: 131, startPoint y: 301, endPoint x: 139, endPoint y: 302, distance: 7.4
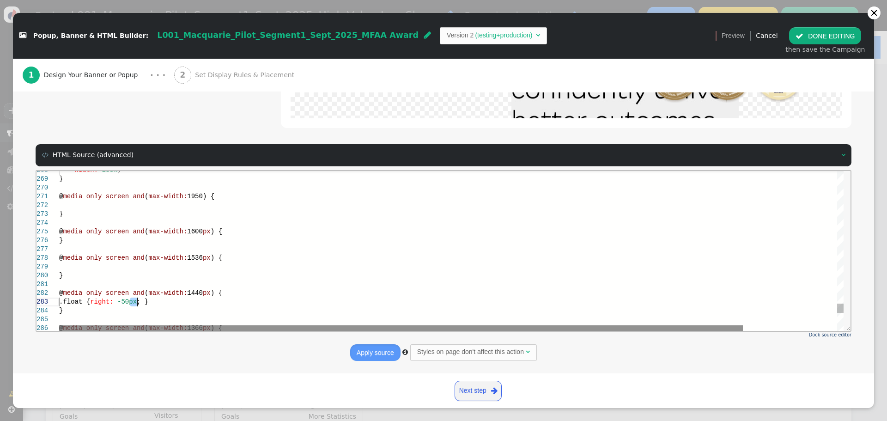
scroll to position [18, 74]
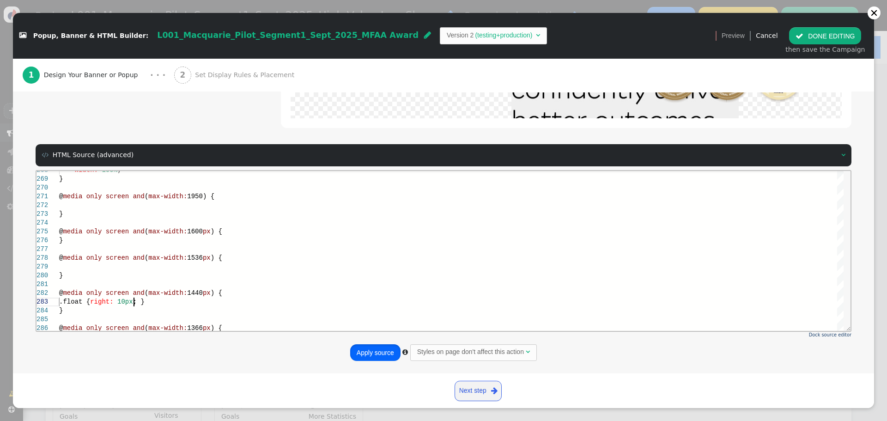
click at [354, 348] on button "Apply source" at bounding box center [375, 352] width 50 height 17
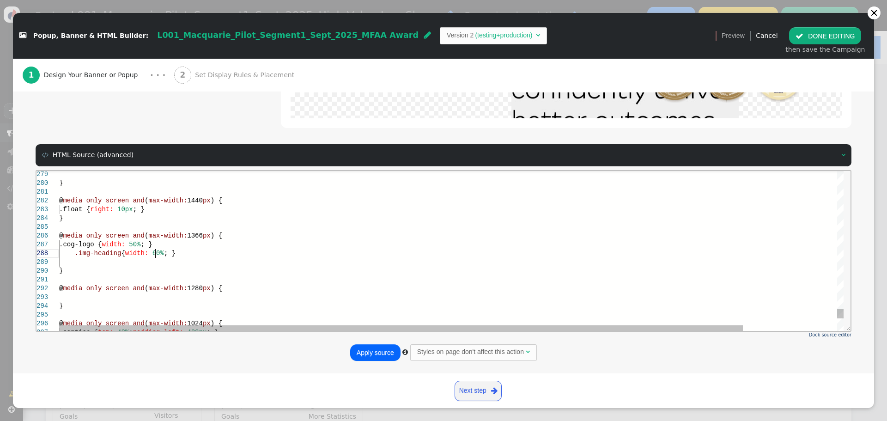
scroll to position [62, 96]
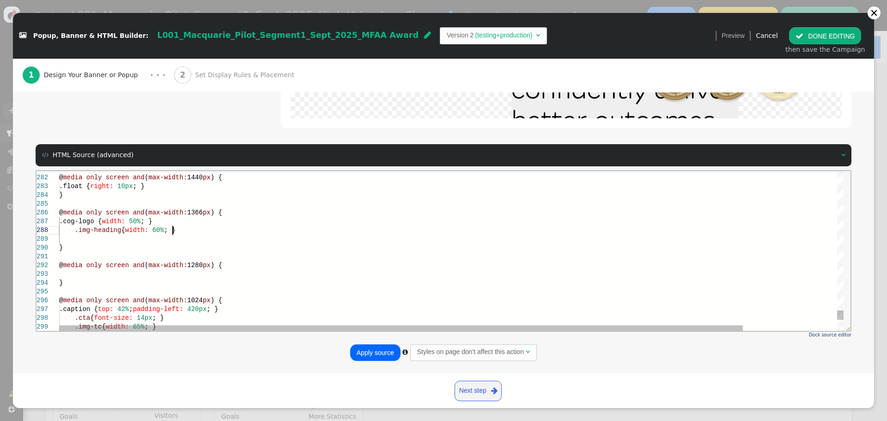
click at [191, 233] on div ".img-heading { width: 60% ; }" at bounding box center [505, 229] width 893 height 9
click at [181, 235] on div at bounding box center [505, 238] width 893 height 9
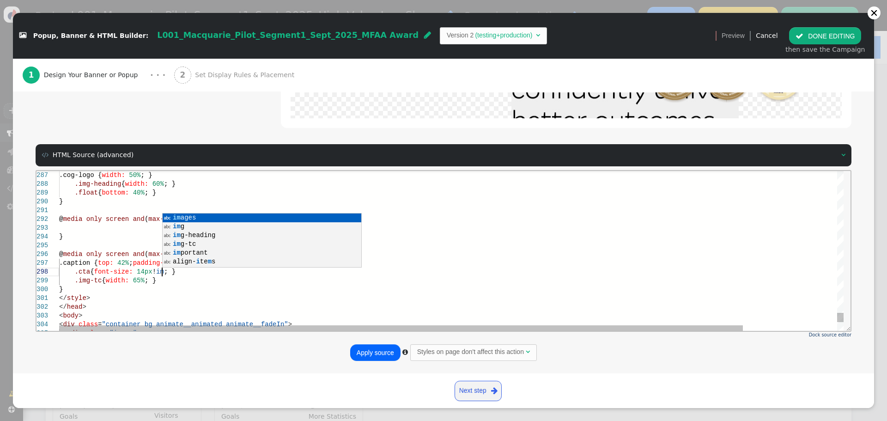
scroll to position [69, 110]
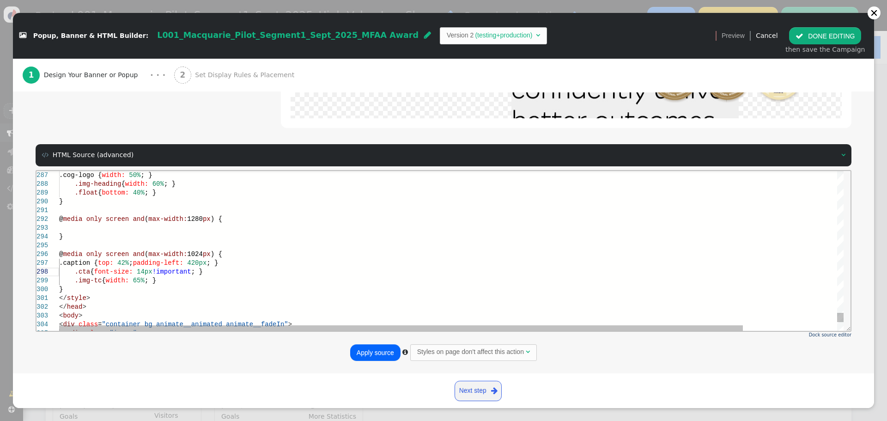
click at [161, 281] on div ".img-tc { width: 65% ; }" at bounding box center [505, 280] width 893 height 9
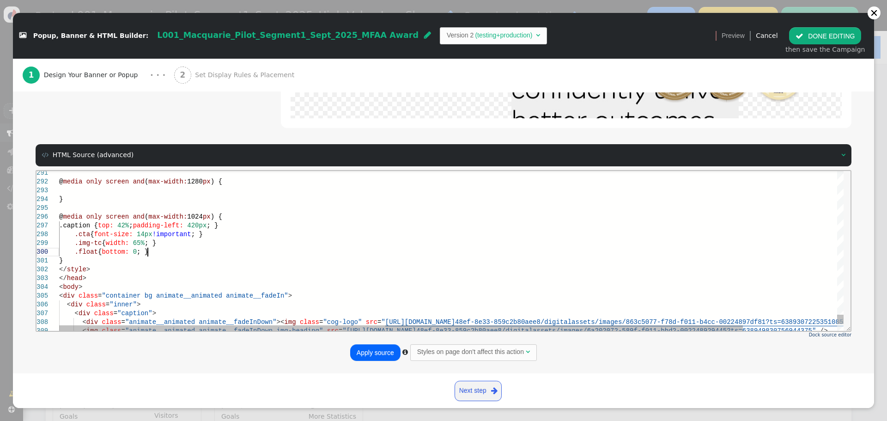
scroll to position [79, 88]
drag, startPoint x: 131, startPoint y: 226, endPoint x: 138, endPoint y: 220, distance: 8.5
click at [249, 221] on div ".caption { top: 30% ; padding-left: 420px ; }" at bounding box center [505, 225] width 893 height 9
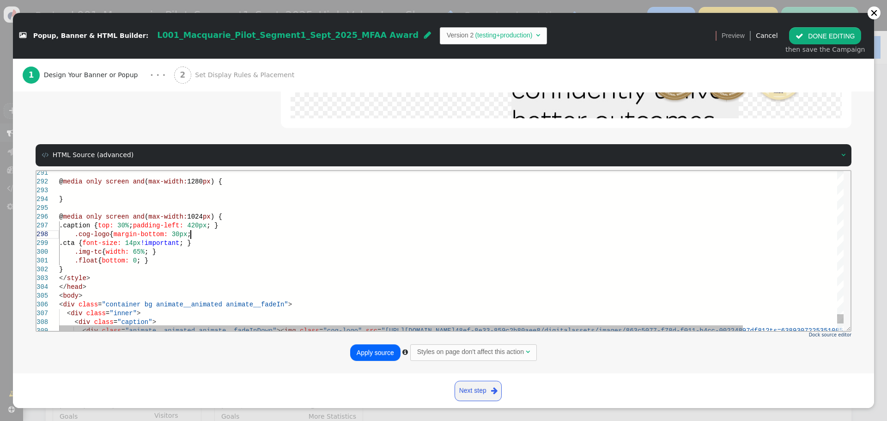
scroll to position [62, 134]
click at [193, 243] on span "; }" at bounding box center [197, 242] width 12 height 7
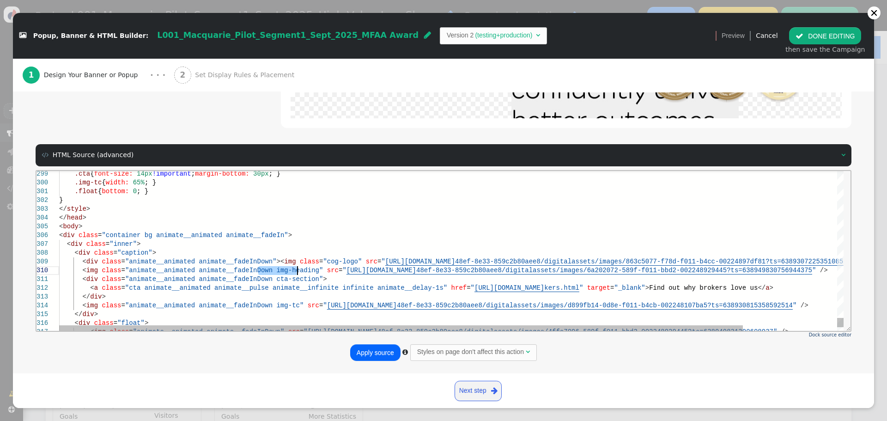
drag, startPoint x: 260, startPoint y: 270, endPoint x: 294, endPoint y: 269, distance: 34.2
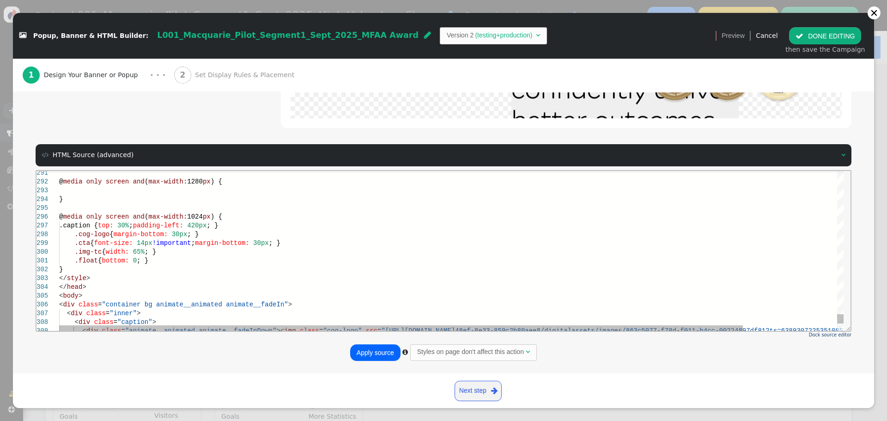
click at [223, 234] on div ".cog-logo { margin-bottom: 30px ; }" at bounding box center [505, 234] width 893 height 9
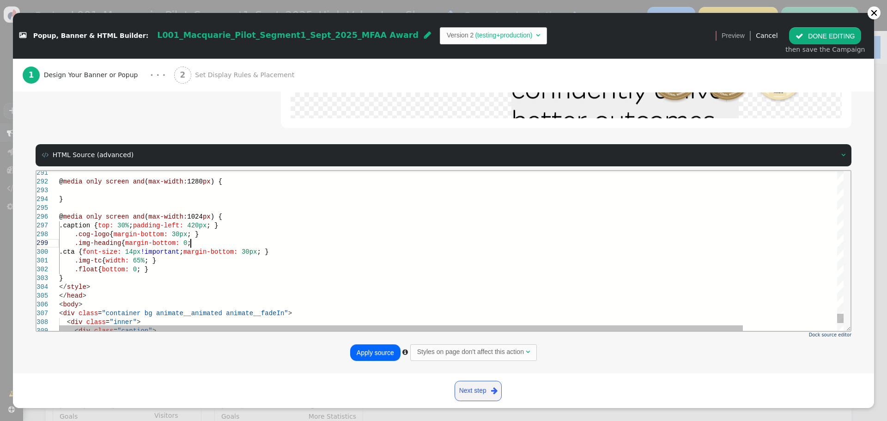
scroll to position [71, 134]
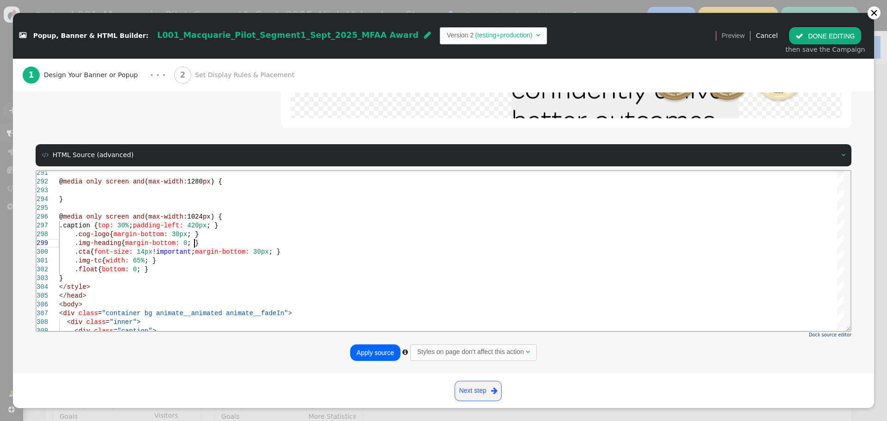
type textarea "@media only screen and (max-width: 1280px) { } @media only screen and (max-widt…"
click at [372, 350] on button "Apply source" at bounding box center [375, 352] width 50 height 17
click at [817, 32] on button " DONE EDITING" at bounding box center [825, 35] width 72 height 17
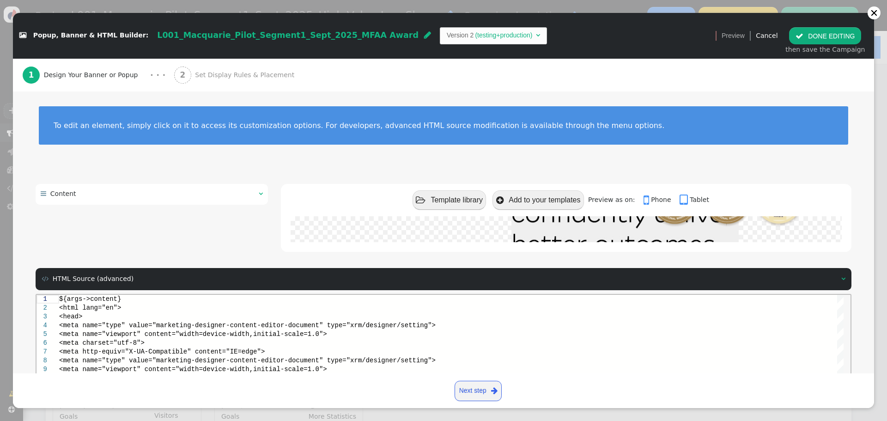
scroll to position [0, 0]
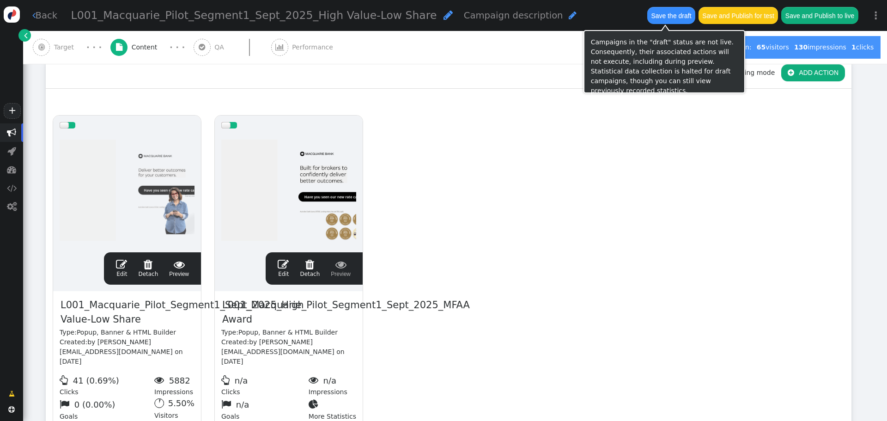
click at [668, 14] on button "Save the draft" at bounding box center [671, 15] width 48 height 17
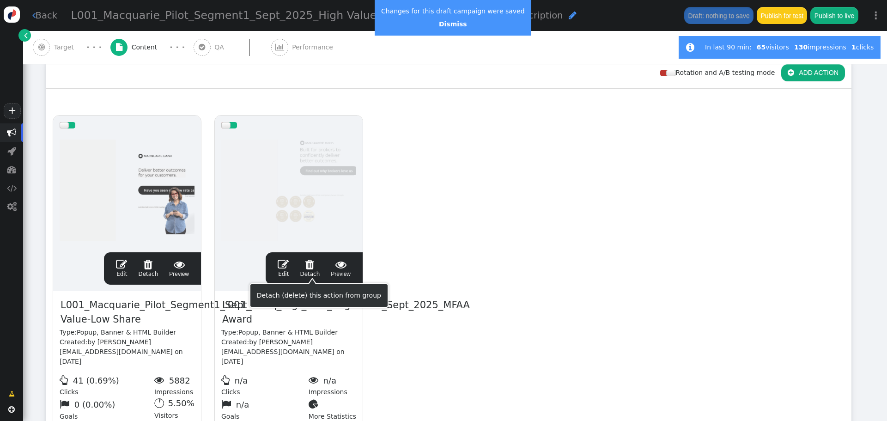
click at [289, 260] on span "" at bounding box center [283, 264] width 11 height 11
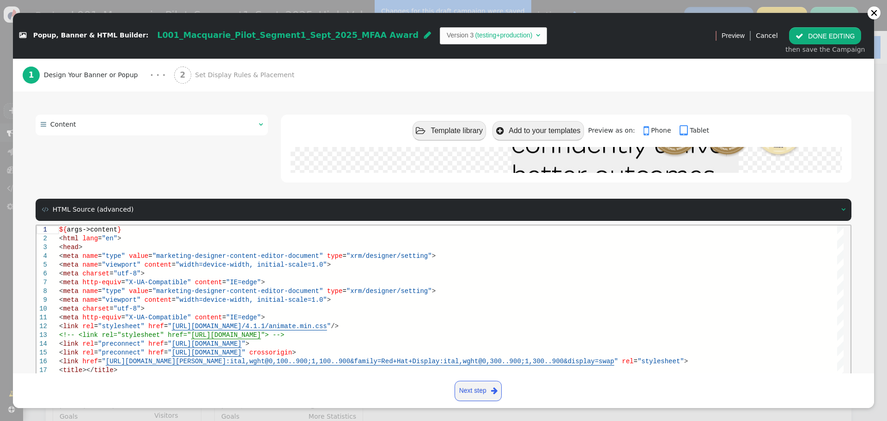
scroll to position [124, 0]
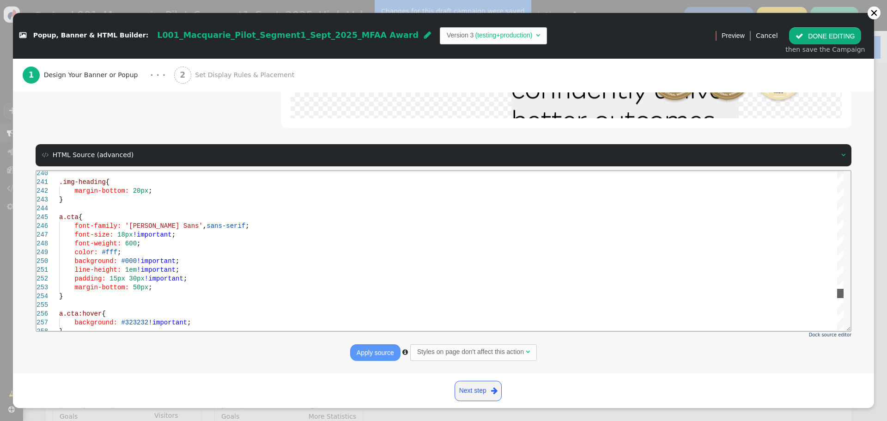
drag, startPoint x: 843, startPoint y: 239, endPoint x: 843, endPoint y: 296, distance: 57.3
click at [843, 296] on div at bounding box center [840, 292] width 6 height 9
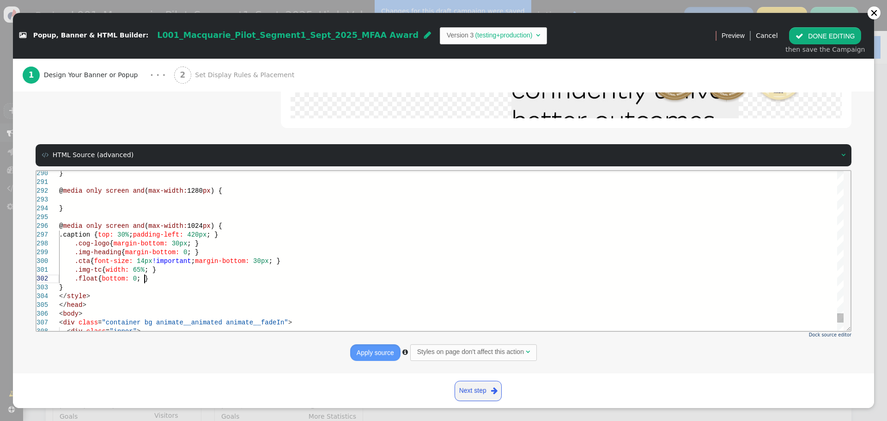
scroll to position [0, 0]
drag, startPoint x: 145, startPoint y: 280, endPoint x: 217, endPoint y: 287, distance: 72.4
click at [145, 280] on span "; }" at bounding box center [143, 277] width 12 height 7
drag, startPoint x: 136, startPoint y: 232, endPoint x: 135, endPoint y: 243, distance: 11.1
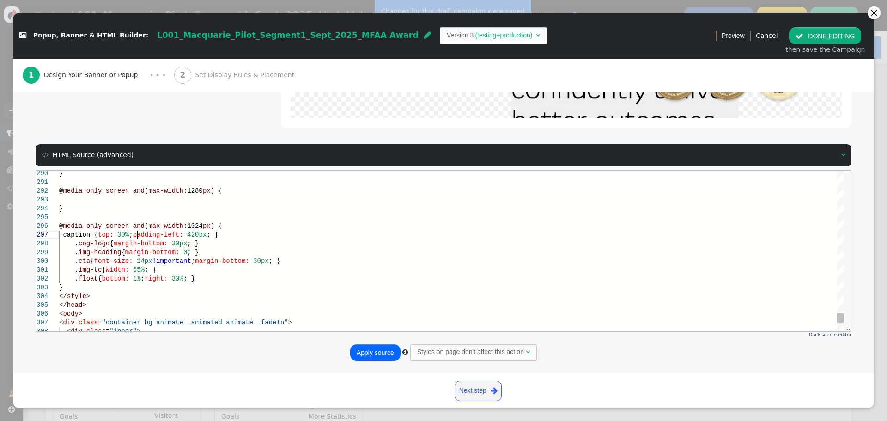
click at [129, 232] on span "30%" at bounding box center [123, 234] width 12 height 7
drag, startPoint x: 133, startPoint y: 235, endPoint x: 137, endPoint y: 235, distance: 4.6
type textarea "@media only screen and (max-width: 1280px) { } @media only screen and (max-widt…"
click at [379, 354] on button "Apply source" at bounding box center [375, 352] width 50 height 17
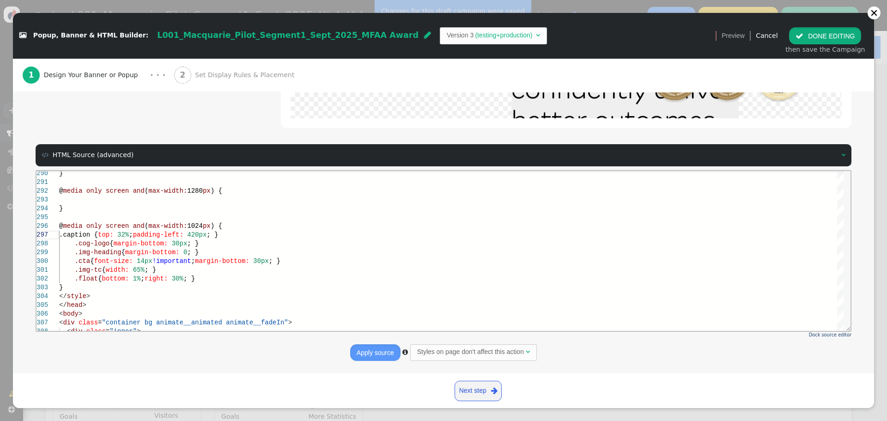
click at [830, 34] on button " DONE EDITING" at bounding box center [825, 35] width 72 height 17
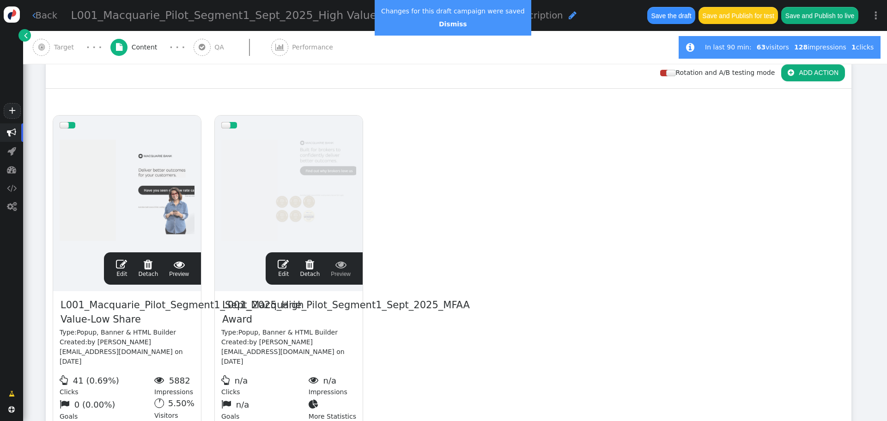
scroll to position [0, 0]
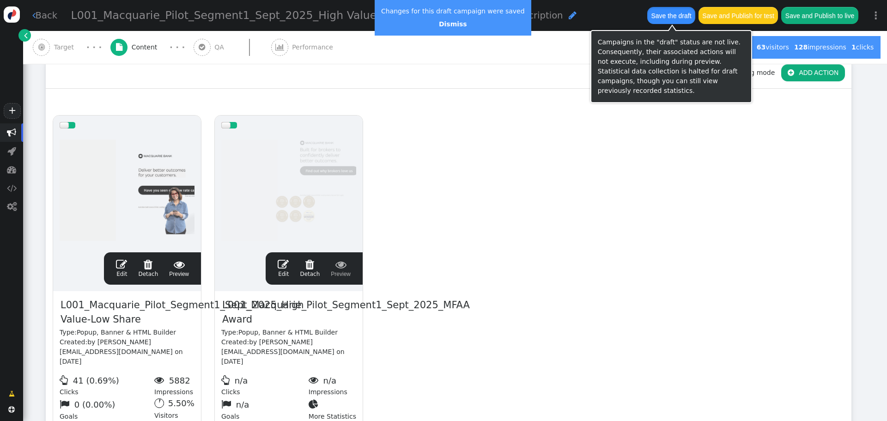
click at [668, 14] on button "Save the draft" at bounding box center [671, 15] width 48 height 17
